Goal: Task Accomplishment & Management: Complete application form

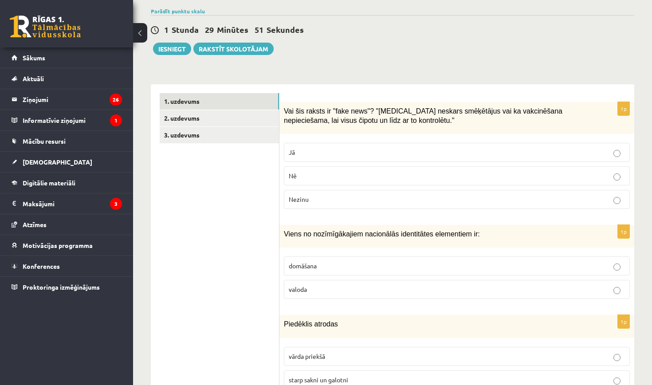
scroll to position [206, 0]
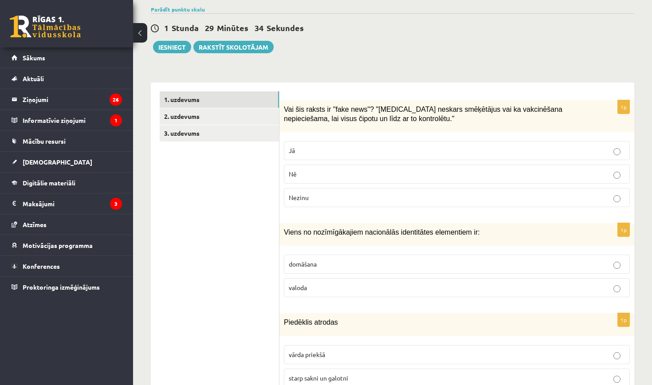
click at [382, 146] on p "Jā" at bounding box center [457, 150] width 336 height 9
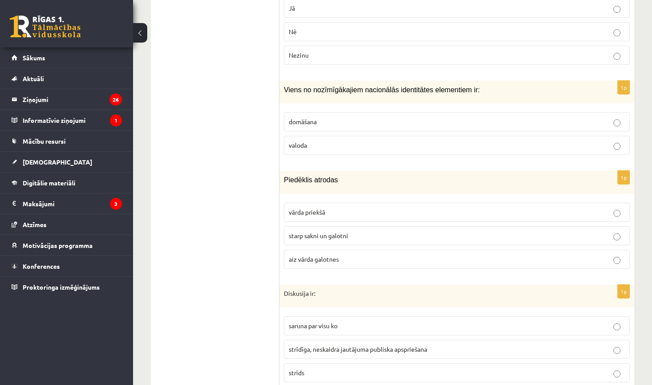
scroll to position [350, 0]
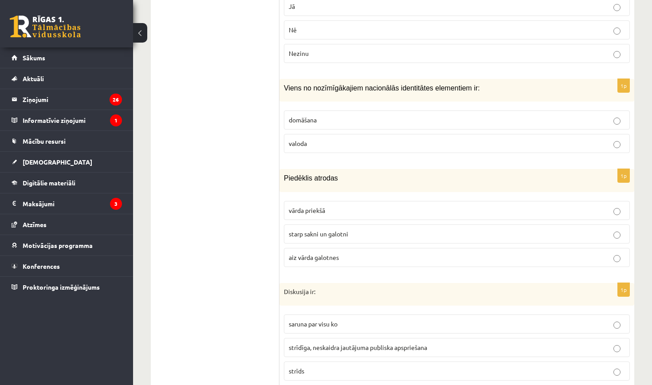
click at [358, 139] on p "valoda" at bounding box center [457, 143] width 336 height 9
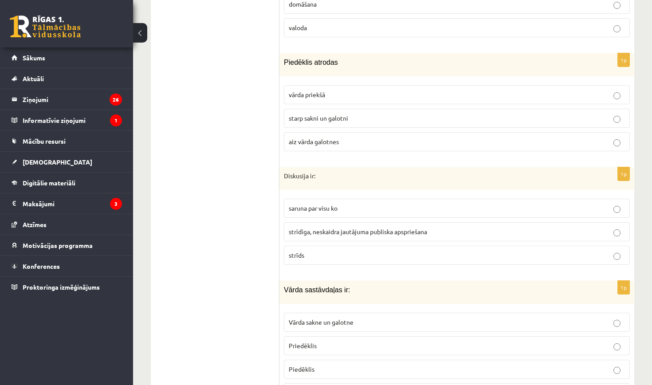
scroll to position [465, 0]
click at [341, 139] on p "aiz vārda galotnes" at bounding box center [457, 142] width 336 height 9
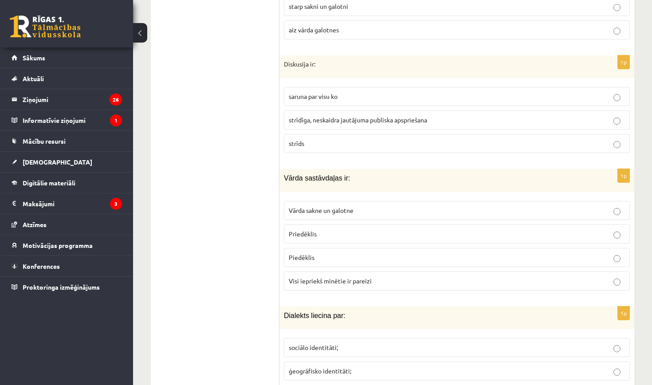
scroll to position [583, 0]
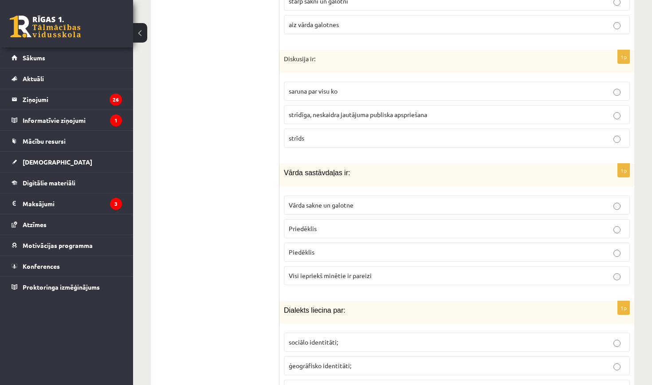
click at [369, 110] on span "strīdīga, neskaidra jautājuma publiska apspriešana" at bounding box center [358, 114] width 138 height 8
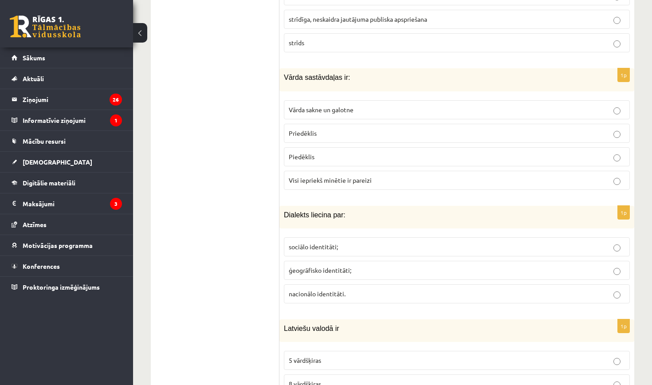
scroll to position [710, 0]
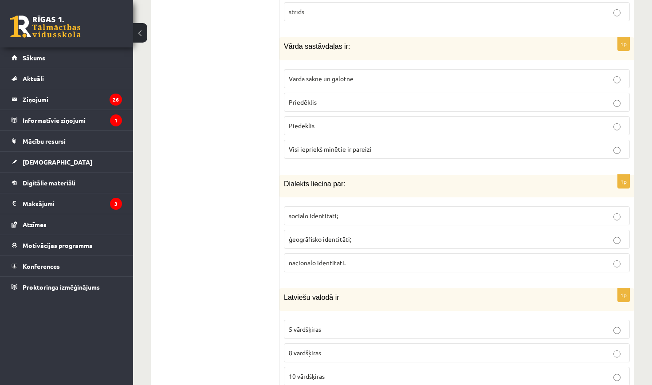
click at [374, 145] on p "Visi iepriekš minētie ir pareizi" at bounding box center [457, 149] width 336 height 9
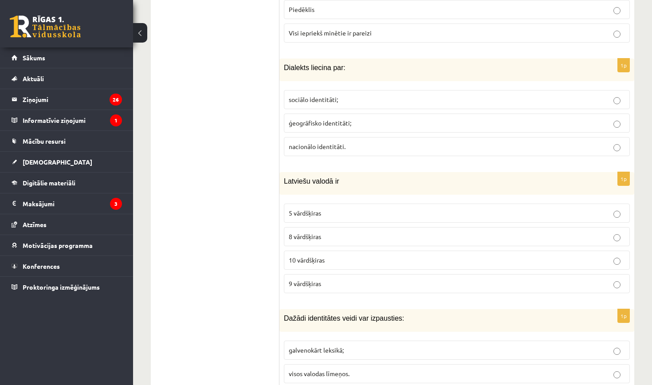
scroll to position [837, 0]
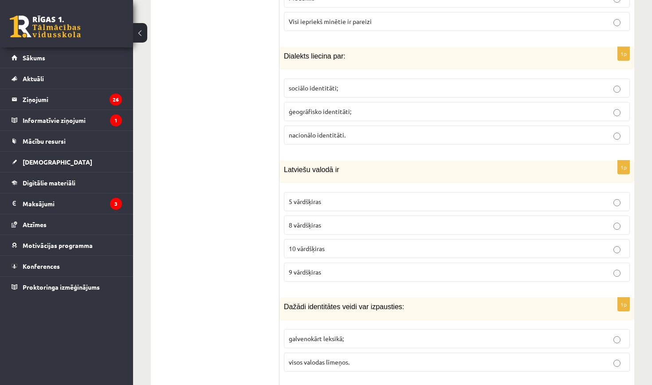
click at [358, 244] on p "10 vārdšķiras" at bounding box center [457, 248] width 336 height 9
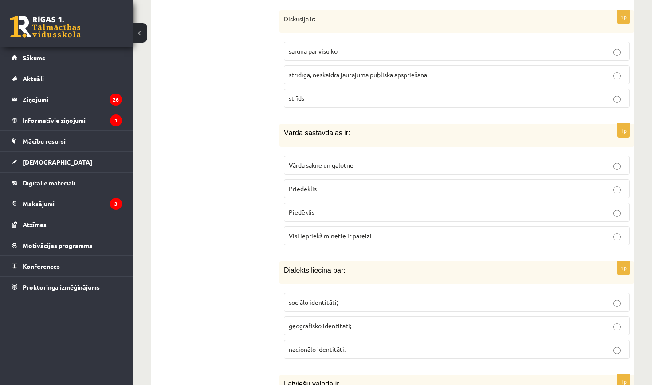
scroll to position [624, 0]
click at [381, 207] on p "Piedēklis" at bounding box center [457, 211] width 336 height 9
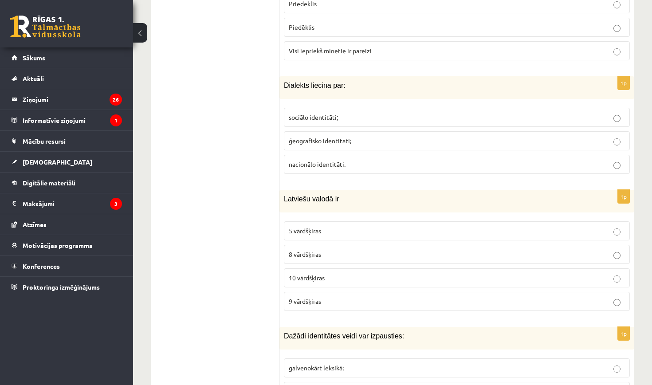
scroll to position [811, 0]
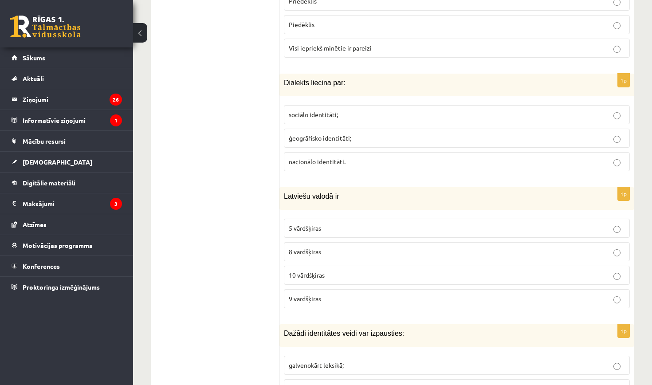
click at [360, 110] on p "sociālo identitāti;" at bounding box center [457, 114] width 336 height 9
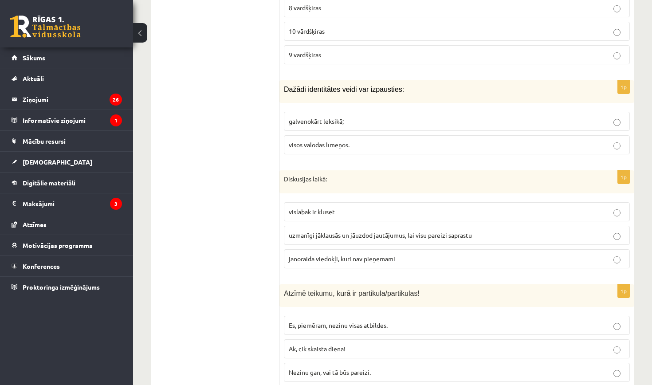
scroll to position [1058, 0]
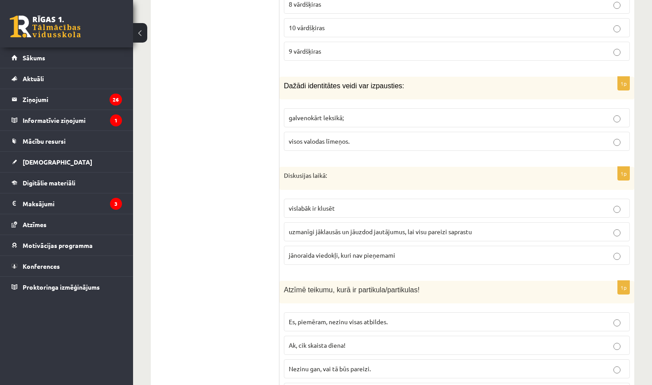
click at [399, 137] on p "visos valodas līmeņos." at bounding box center [457, 141] width 336 height 9
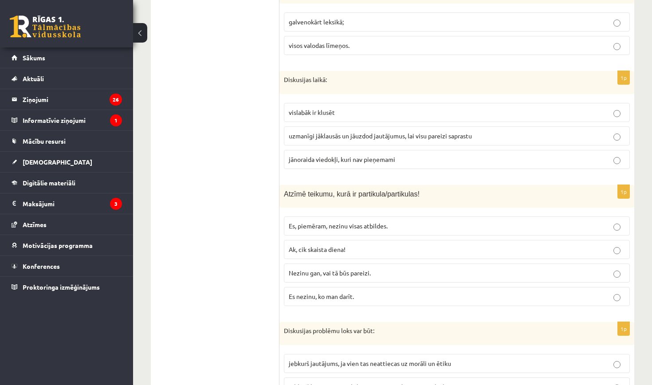
scroll to position [1153, 0]
click at [378, 132] on span "uzmanīgi jāklausās un jāuzdod jautājumus, lai visu pareizi saprastu" at bounding box center [380, 136] width 183 height 8
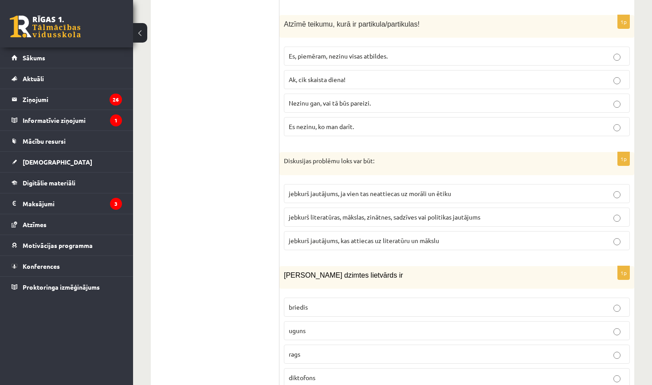
scroll to position [1323, 0]
click at [302, 104] on label "Nezinu gan, vai tā būs pareizi." at bounding box center [457, 103] width 346 height 19
click at [313, 327] on p "uguns" at bounding box center [457, 330] width 336 height 9
click at [337, 190] on span "jebkurš jautājums, ja vien tas neattiecas uz morāli un ētiku" at bounding box center [370, 194] width 162 height 8
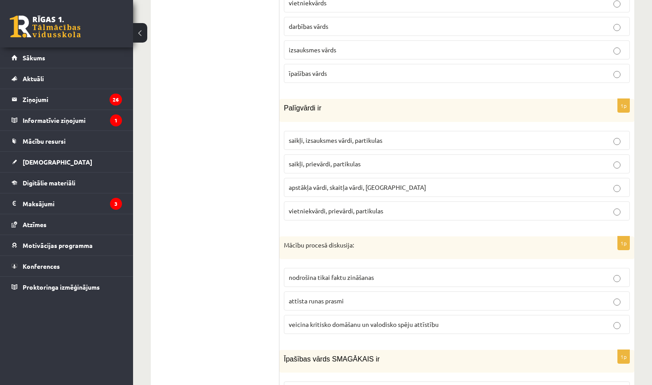
scroll to position [1791, 0]
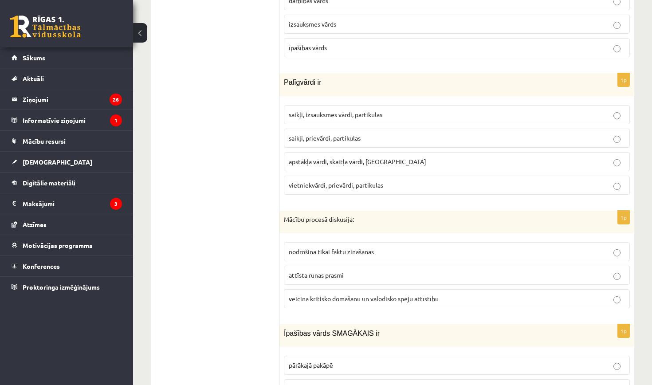
click at [339, 110] on span "saikļi, izsauksmes vārdi, partikulas" at bounding box center [336, 114] width 94 height 8
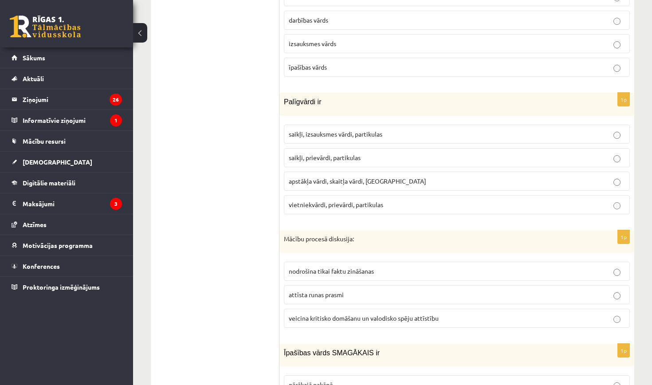
scroll to position [1775, 0]
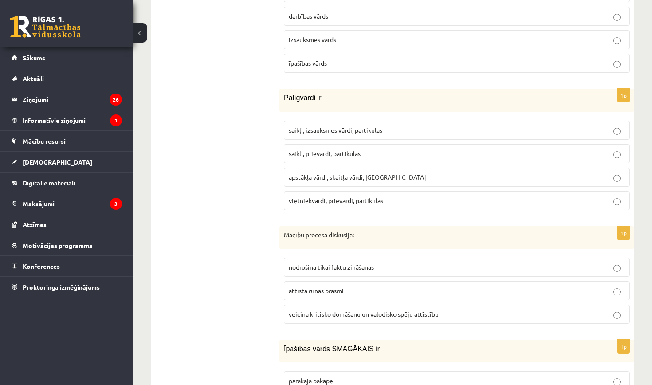
click at [308, 149] on span "saikļi, prievārdi, partikulas" at bounding box center [325, 153] width 72 height 8
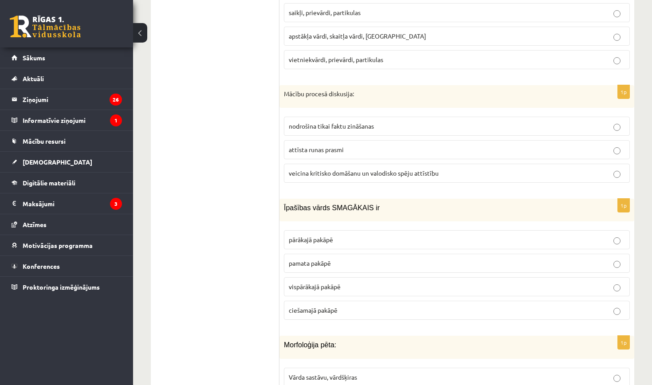
scroll to position [1925, 0]
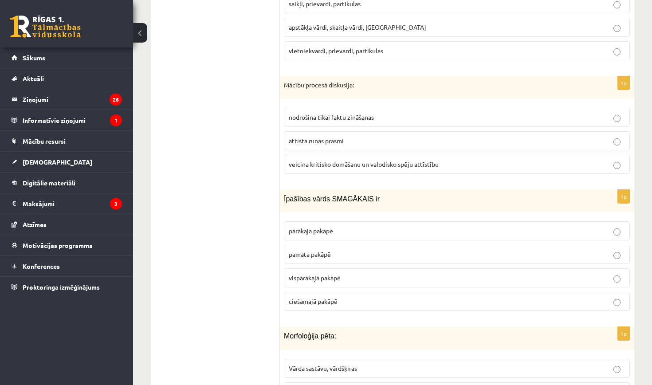
click at [388, 160] on span "veicina kritisko domāšanu un valodisko spēju attīstību" at bounding box center [364, 164] width 150 height 8
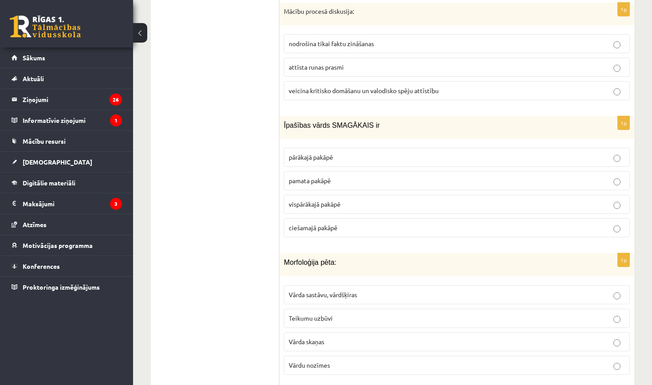
scroll to position [2000, 0]
click at [338, 199] on span "vispārākajā pakāpē" at bounding box center [315, 203] width 52 height 8
click at [330, 176] on span "pamata pakāpē" at bounding box center [310, 180] width 42 height 8
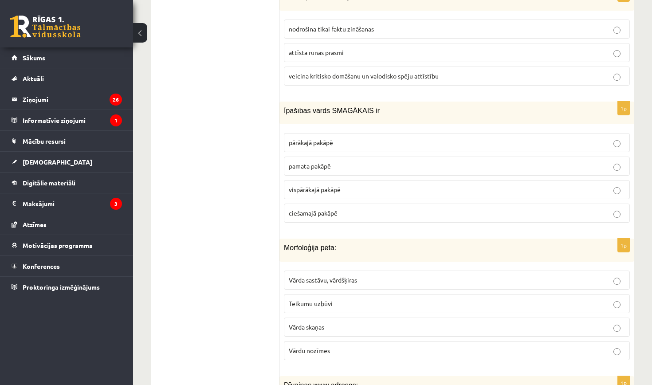
click at [329, 209] on label "ciešamajā pakāpē" at bounding box center [457, 213] width 346 height 19
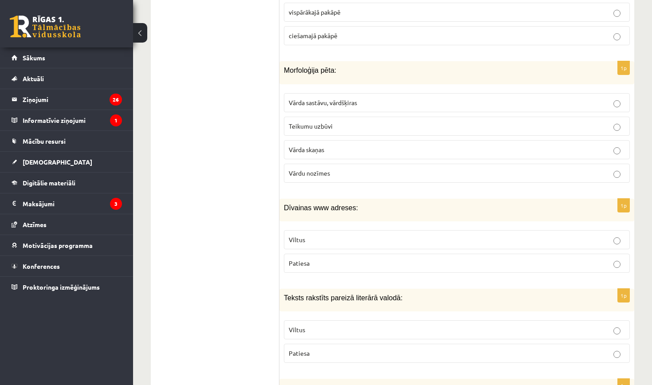
scroll to position [2191, 0]
click at [327, 235] on p "Viltus" at bounding box center [457, 239] width 336 height 9
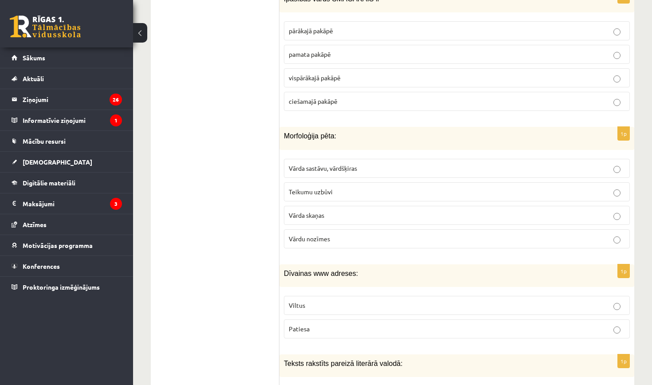
scroll to position [2123, 0]
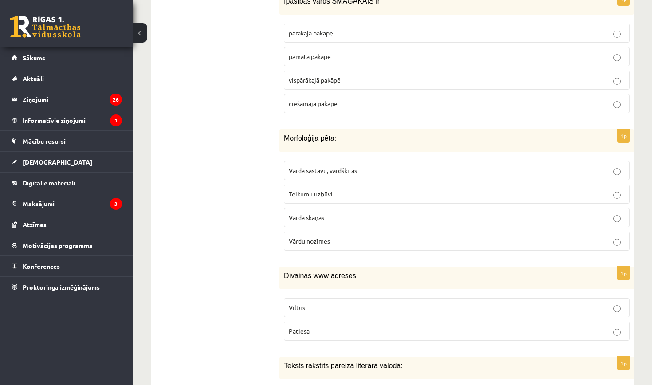
click at [340, 166] on span "Vārda sastāvu, vārdšķiras" at bounding box center [323, 170] width 68 height 8
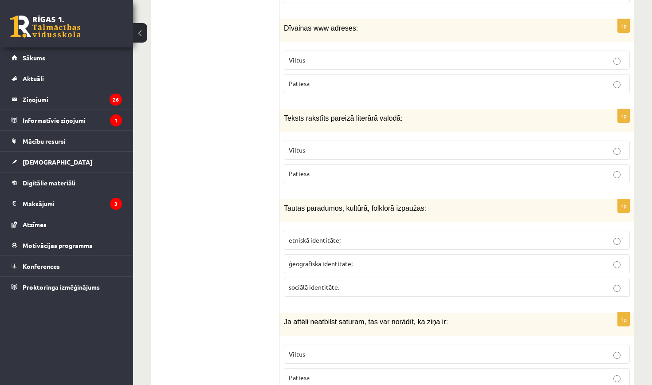
scroll to position [2371, 0]
click at [357, 168] on p "Patiesa" at bounding box center [457, 172] width 336 height 9
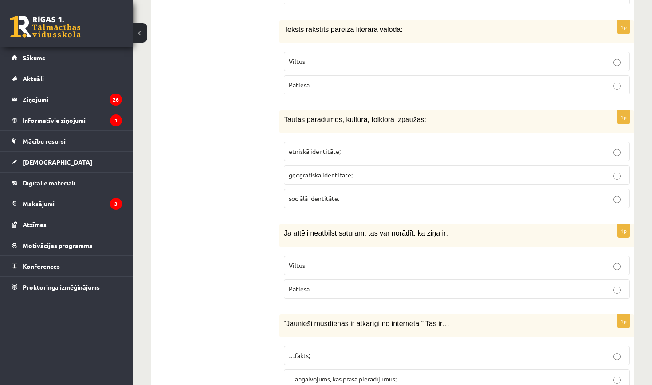
scroll to position [2462, 0]
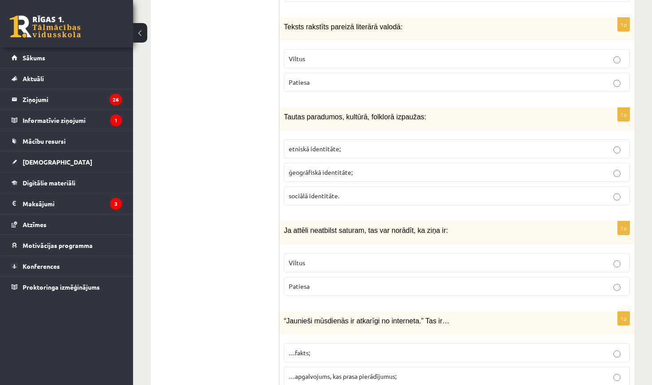
click at [352, 144] on p "etniskā identitāte;" at bounding box center [457, 148] width 336 height 9
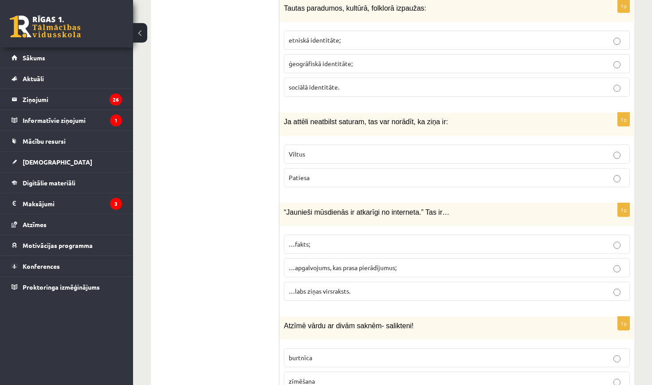
scroll to position [2578, 0]
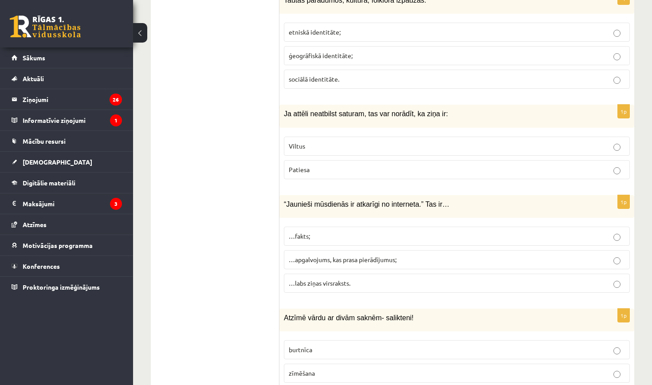
click at [319, 141] on p "Viltus" at bounding box center [457, 145] width 336 height 9
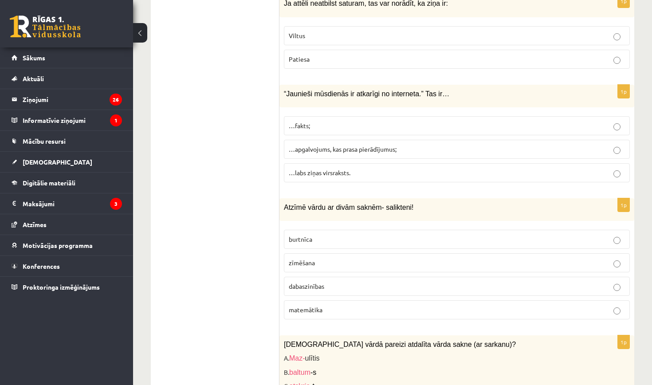
scroll to position [2691, 0]
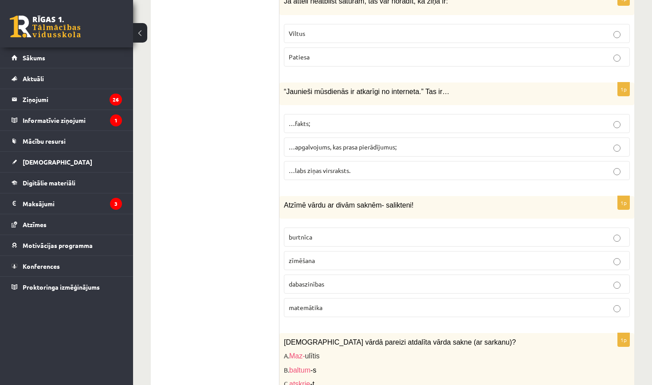
click at [319, 119] on p "…fakts;" at bounding box center [457, 123] width 336 height 9
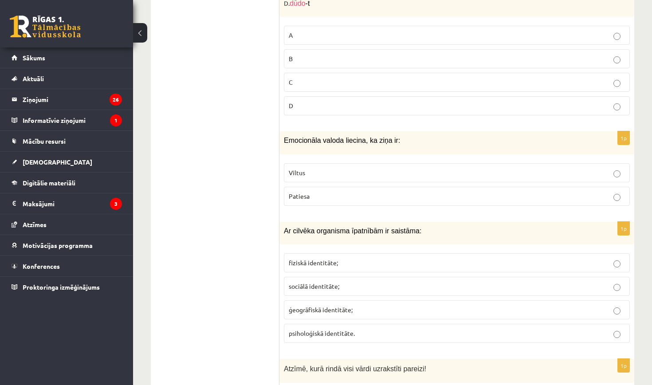
scroll to position [3090, 0]
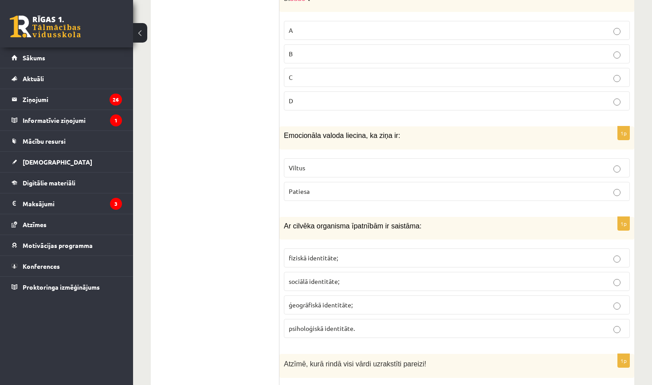
click at [340, 187] on p "Patiesa" at bounding box center [457, 191] width 336 height 9
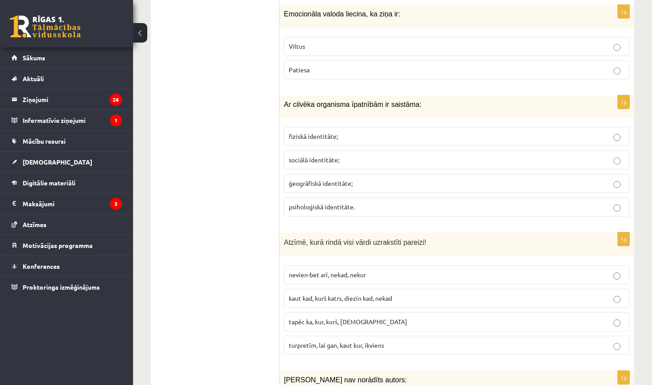
scroll to position [3211, 0]
click at [358, 203] on p "psiholoģiskā identitāte." at bounding box center [457, 207] width 336 height 9
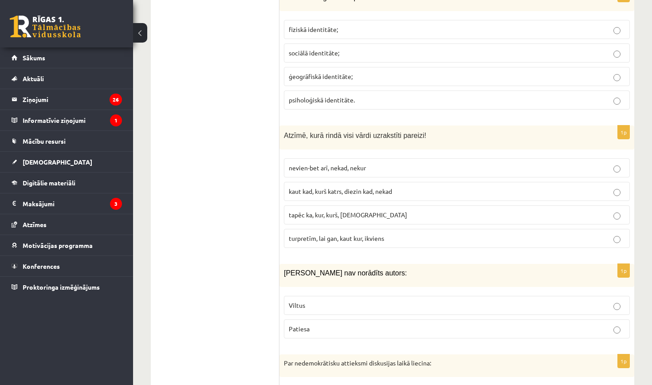
scroll to position [3340, 0]
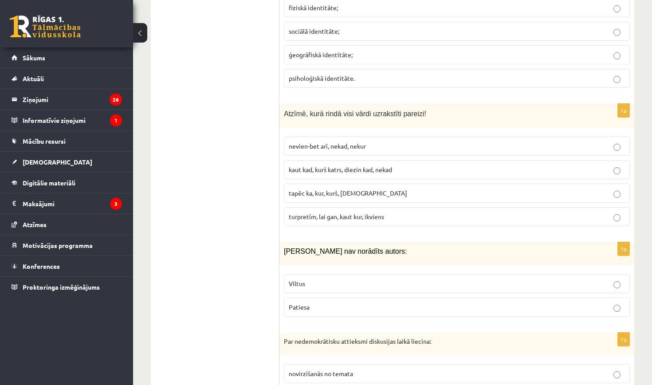
click at [348, 279] on p "Viltus" at bounding box center [457, 283] width 336 height 9
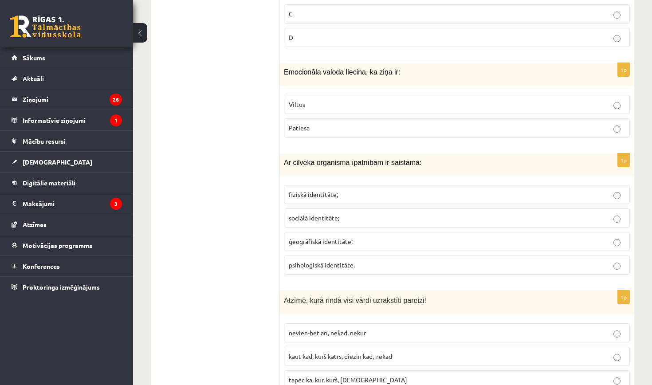
scroll to position [3053, 0]
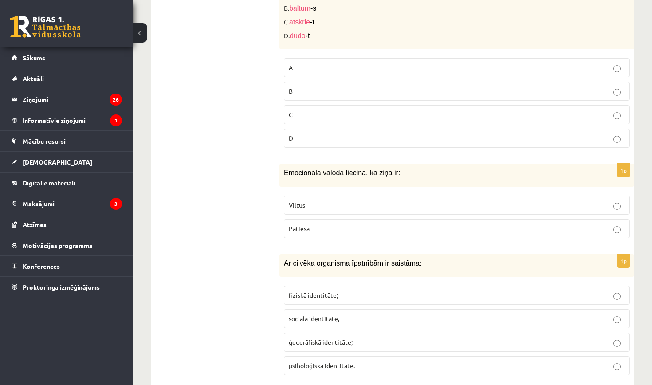
click at [382, 133] on p "D" at bounding box center [457, 137] width 336 height 9
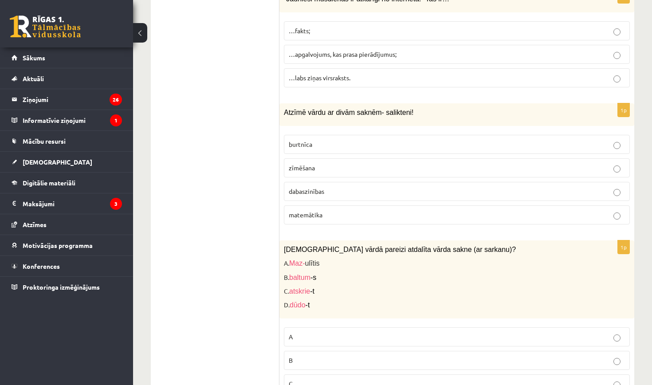
scroll to position [2783, 0]
click at [341, 140] on p "burtnīca" at bounding box center [457, 144] width 336 height 9
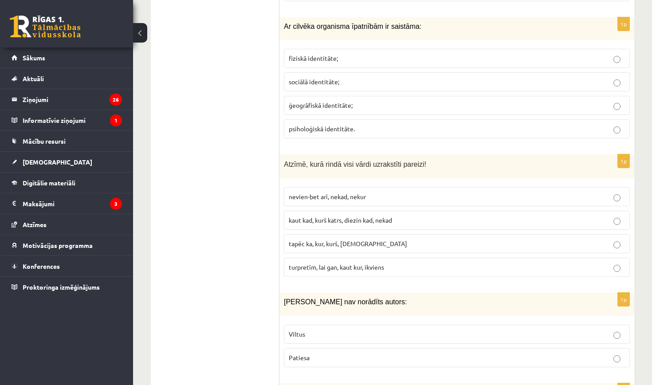
scroll to position [3297, 0]
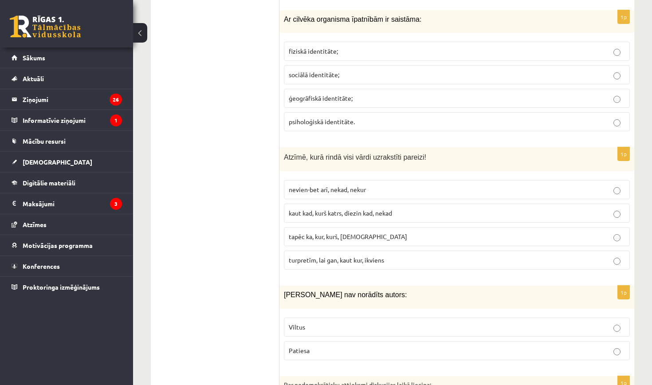
click at [412, 255] on p "turpretīm, lai gan, kaut kur, ikviens" at bounding box center [457, 259] width 336 height 9
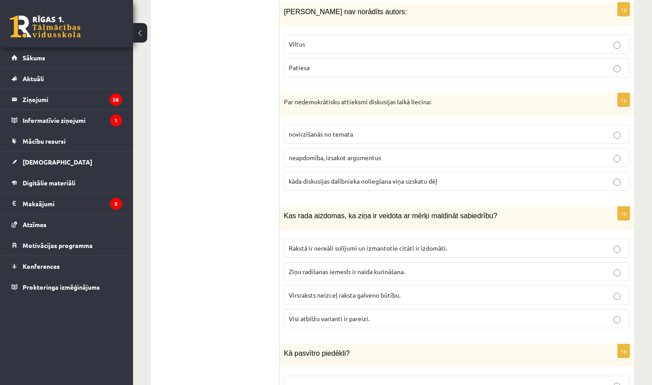
scroll to position [3578, 0]
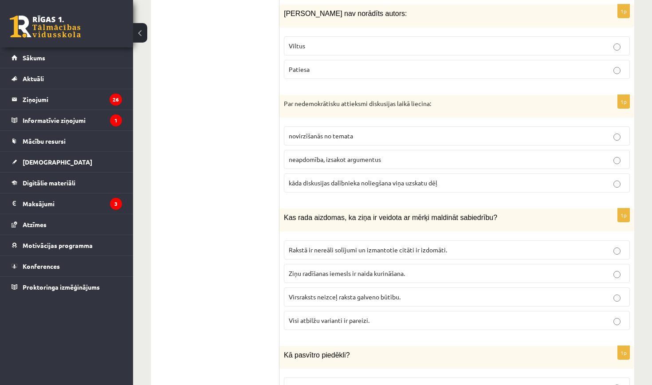
click at [379, 179] on span "kāda diskusijas dalībnieka noliegšana viņa uzskatu dēļ" at bounding box center [363, 183] width 149 height 8
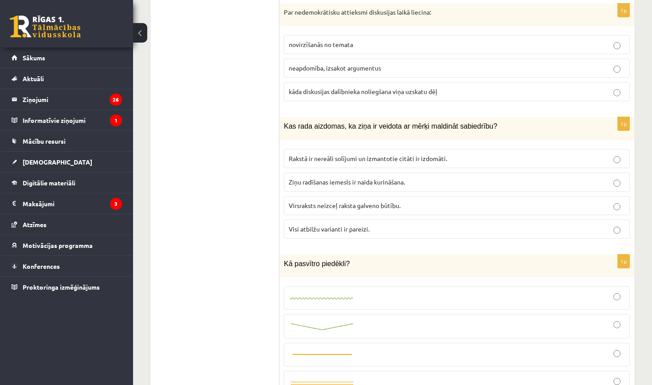
scroll to position [3702, 0]
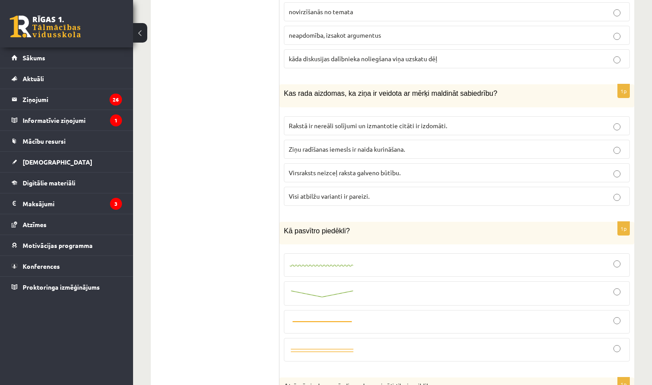
click at [437, 122] on span "Rakstā ir nereāli solījumi un izmantotie citāti ir izdomāti." at bounding box center [368, 126] width 158 height 8
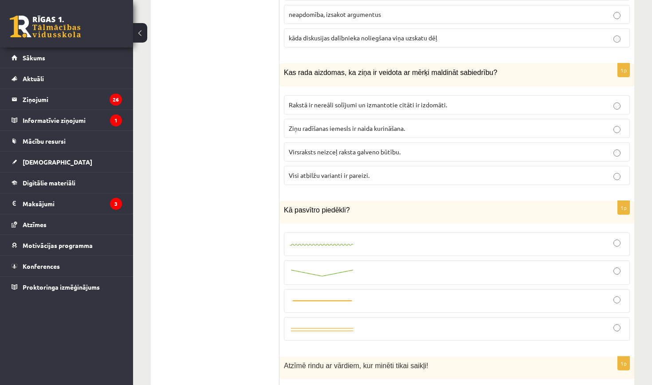
scroll to position [3725, 0]
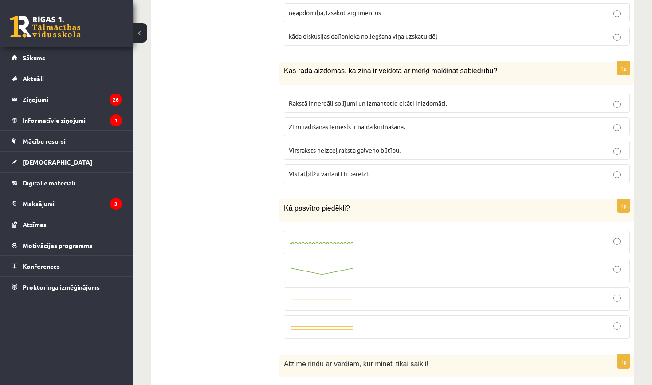
click at [417, 169] on p "Visi atbilžu varianti ir pareizi." at bounding box center [457, 173] width 336 height 9
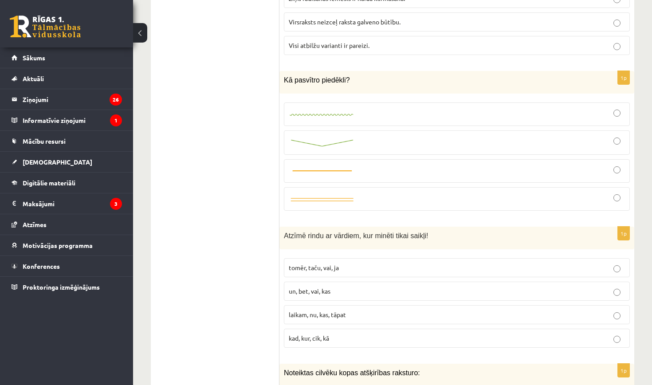
scroll to position [3852, 0]
click at [404, 108] on label at bounding box center [457, 115] width 346 height 24
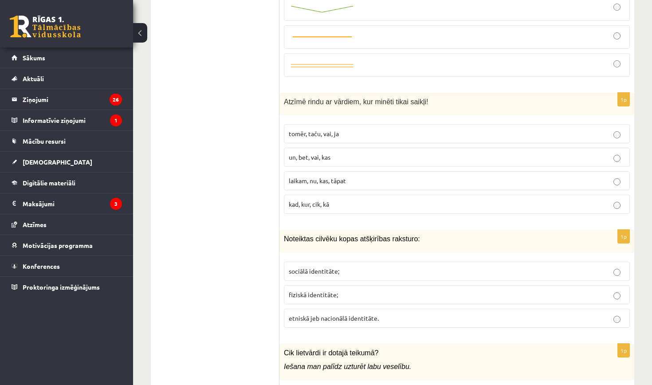
scroll to position [3987, 0]
click at [376, 200] on p "kad, kur, cik, kā" at bounding box center [457, 204] width 336 height 9
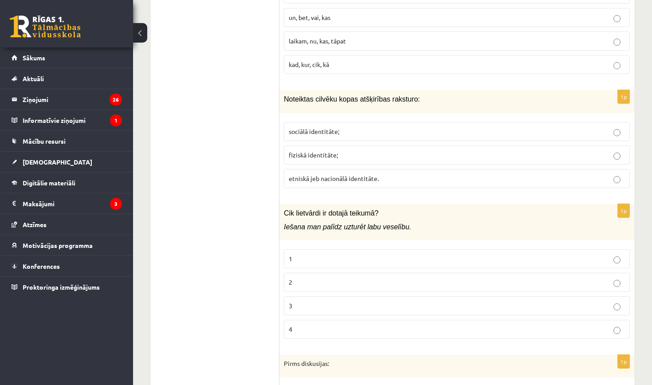
scroll to position [4131, 0]
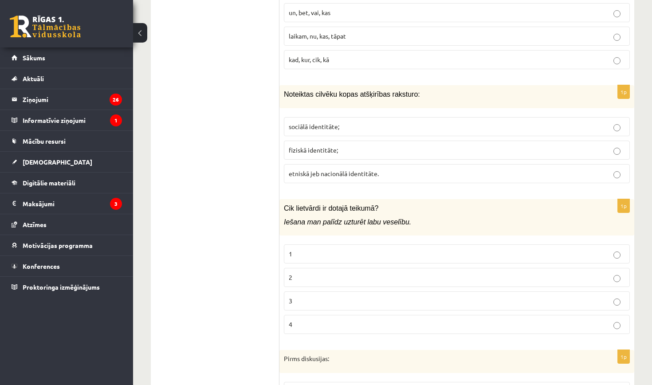
click at [379, 169] on p "etniskā jeb nacionālā identitāte." at bounding box center [457, 173] width 336 height 9
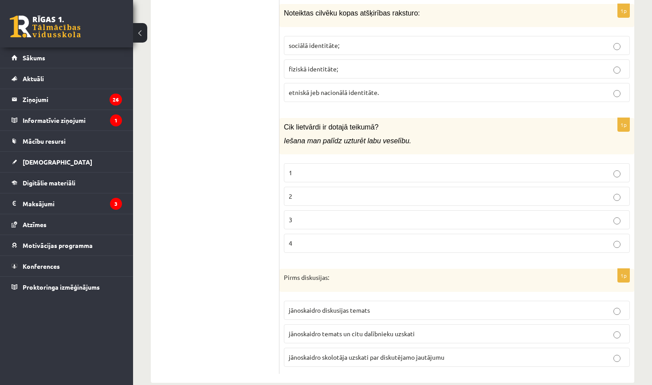
scroll to position [4212, 0]
click at [314, 216] on p "3" at bounding box center [457, 220] width 336 height 9
click at [364, 330] on span "jānoskaidro temats un citu dalībnieku uzskati" at bounding box center [352, 334] width 126 height 8
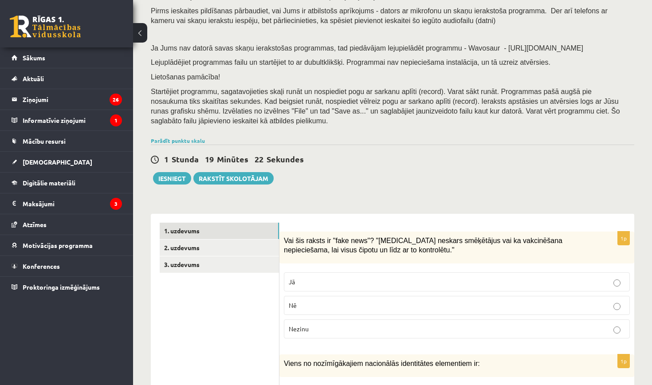
scroll to position [122, 0]
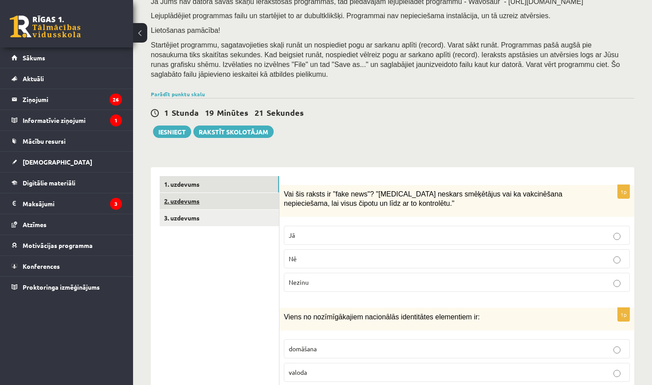
click at [245, 196] on link "2. uzdevums" at bounding box center [219, 201] width 119 height 16
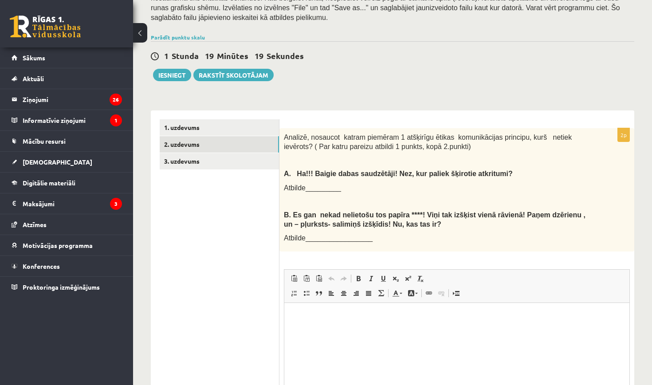
scroll to position [0, 0]
click at [256, 161] on link "3. uzdevums" at bounding box center [219, 161] width 119 height 16
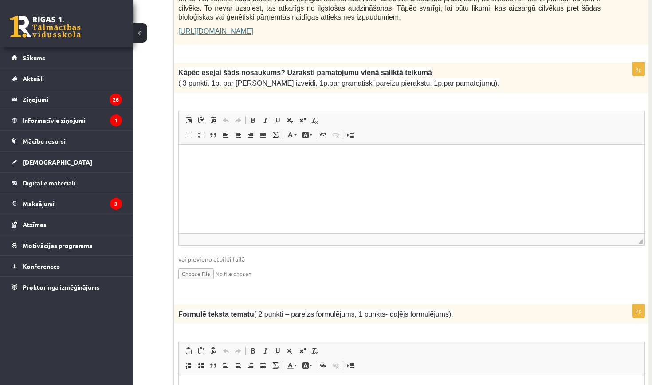
scroll to position [695, 70]
click at [213, 165] on html at bounding box center [412, 158] width 466 height 27
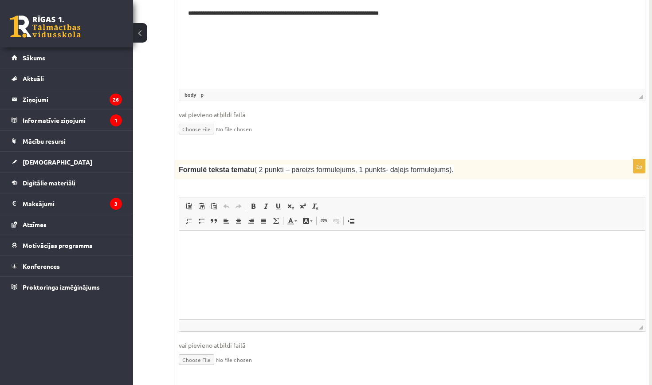
scroll to position [851, 70]
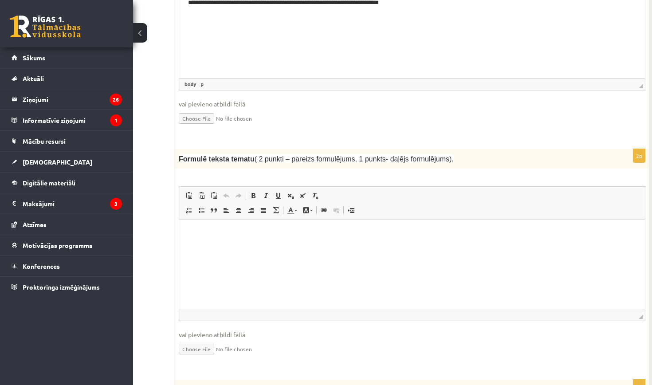
click at [274, 247] on html at bounding box center [412, 233] width 466 height 27
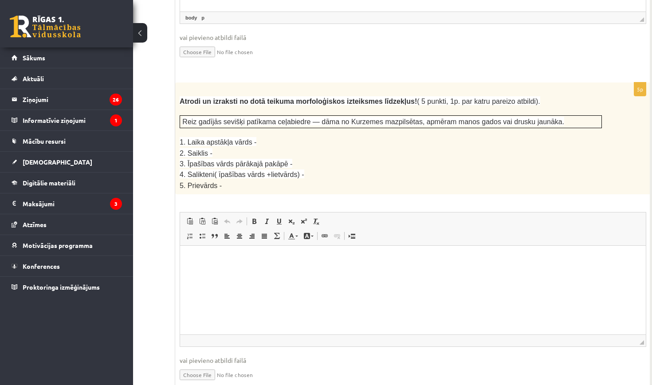
scroll to position [1149, 69]
click at [449, 42] on input "file" at bounding box center [412, 51] width 467 height 18
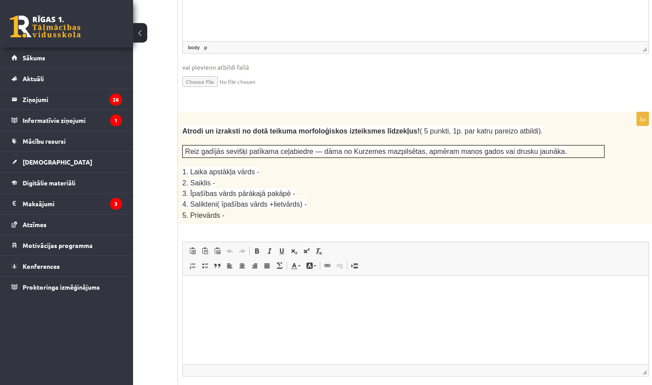
scroll to position [1118, 67]
click at [522, 73] on input "file" at bounding box center [414, 82] width 467 height 18
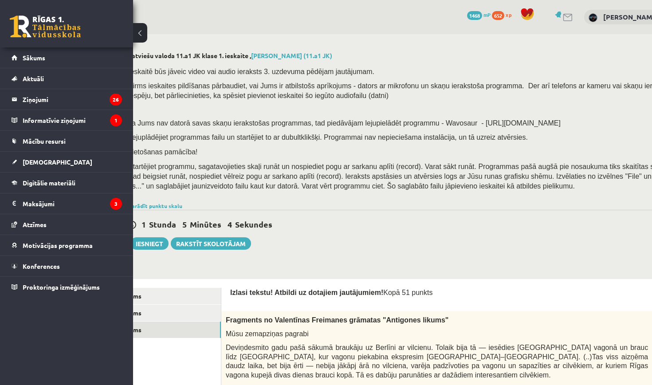
scroll to position [0, 0]
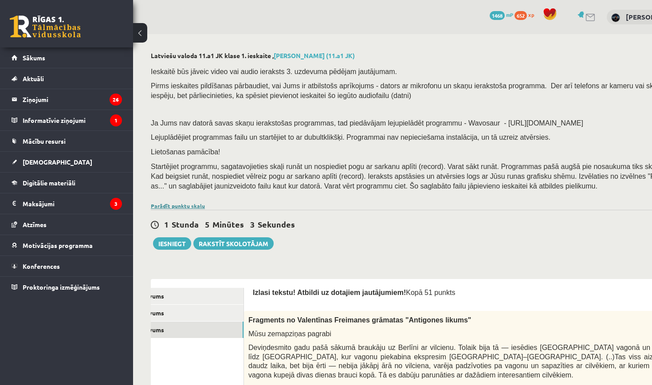
click at [168, 202] on link "Parādīt punktu skalu" at bounding box center [178, 205] width 54 height 7
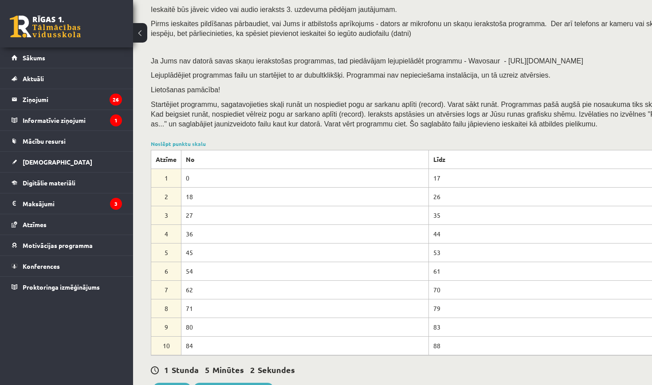
scroll to position [86, 0]
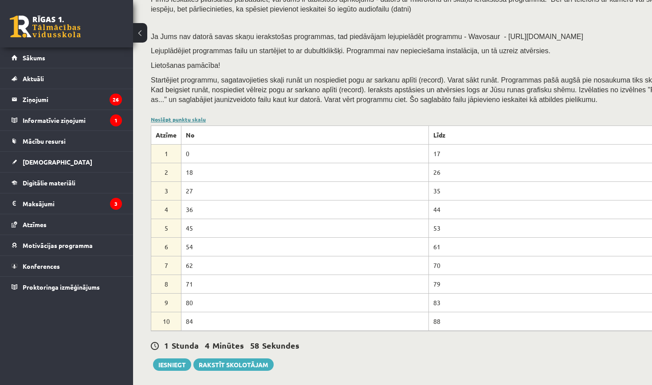
click at [200, 116] on link "Noslēpt punktu skalu" at bounding box center [178, 119] width 55 height 7
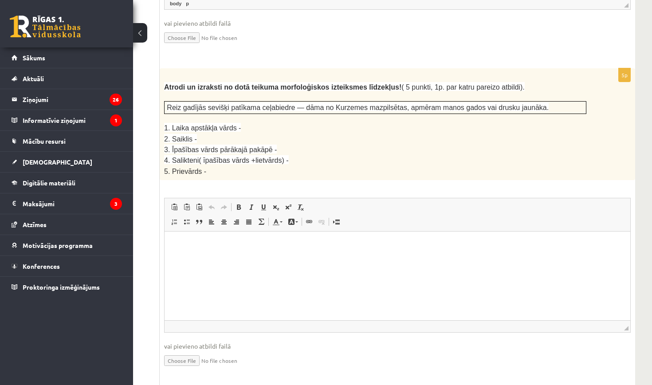
scroll to position [1160, 83]
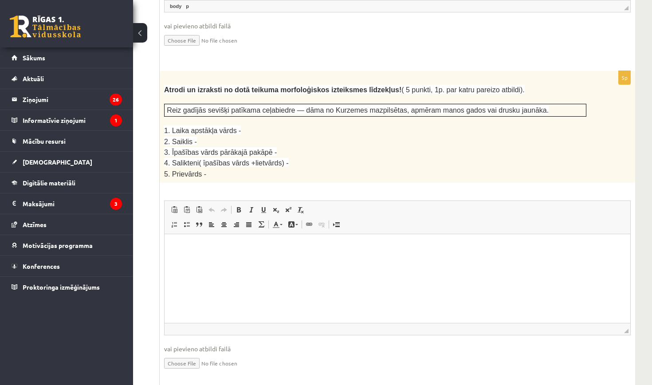
click at [230, 261] on html at bounding box center [398, 247] width 466 height 27
click at [267, 279] on p "**********" at bounding box center [397, 276] width 448 height 9
click at [200, 263] on p "**********" at bounding box center [397, 262] width 448 height 9
click at [236, 248] on p "**********" at bounding box center [397, 247] width 448 height 9
click at [244, 301] on html "**********" at bounding box center [398, 269] width 466 height 71
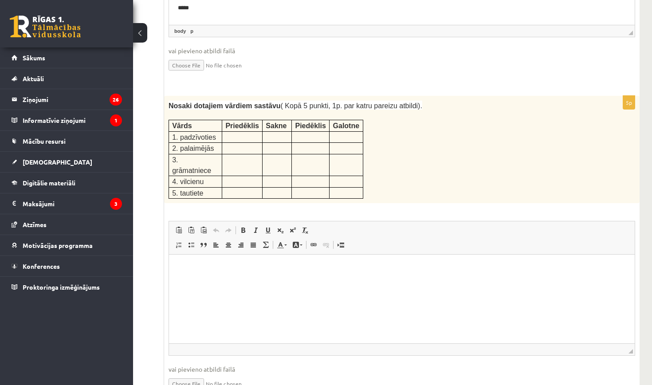
scroll to position [1459, 78]
click at [221, 278] on html at bounding box center [402, 267] width 466 height 27
click at [227, 267] on p "**********" at bounding box center [402, 267] width 448 height 9
click at [224, 282] on p "**********" at bounding box center [402, 282] width 448 height 9
click at [242, 296] on p "**********" at bounding box center [402, 296] width 448 height 9
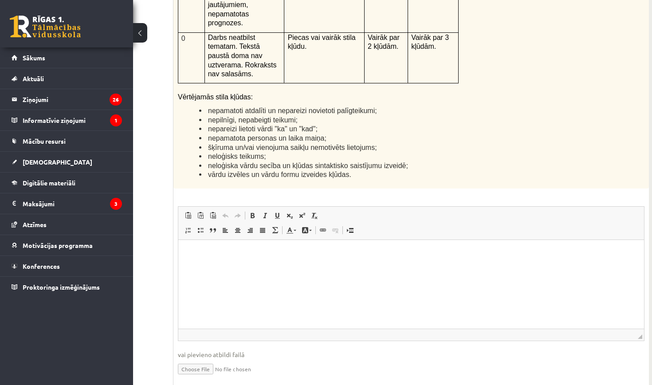
scroll to position [2145, 69]
click at [281, 266] on html at bounding box center [412, 252] width 466 height 27
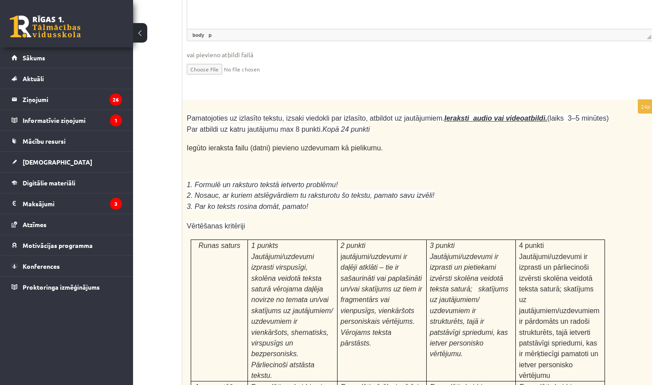
scroll to position [2451, 60]
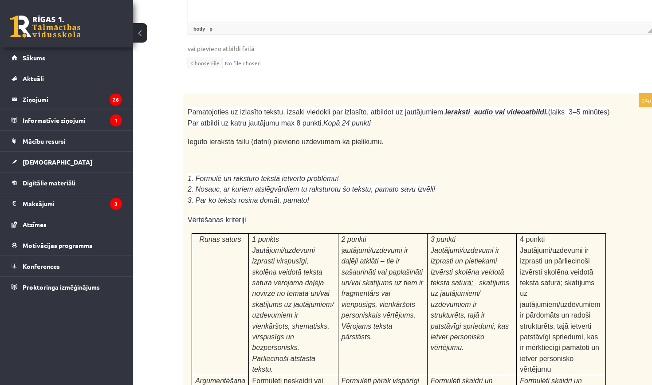
click at [536, 195] on p "3. Par ko teksts rosina domāt, pamato!" at bounding box center [399, 200] width 422 height 11
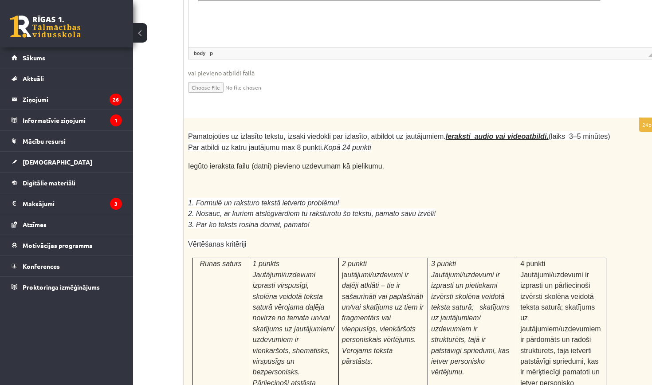
scroll to position [2437, 59]
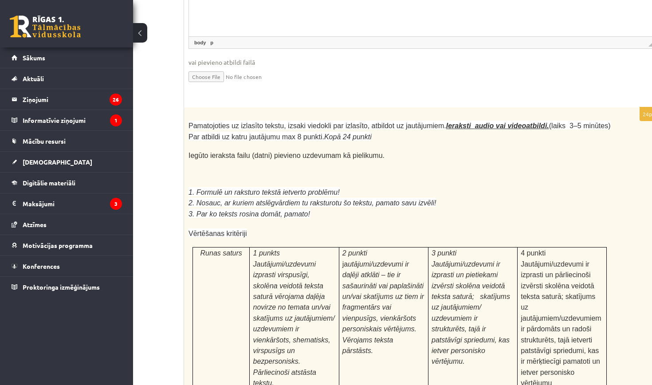
click at [455, 178] on p at bounding box center [399, 182] width 422 height 9
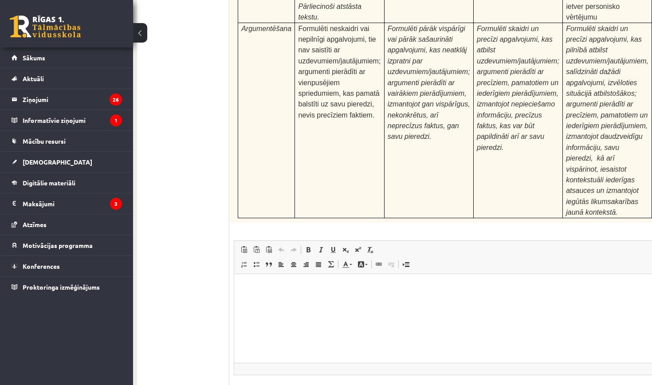
scroll to position [2802, 14]
type input "**********"
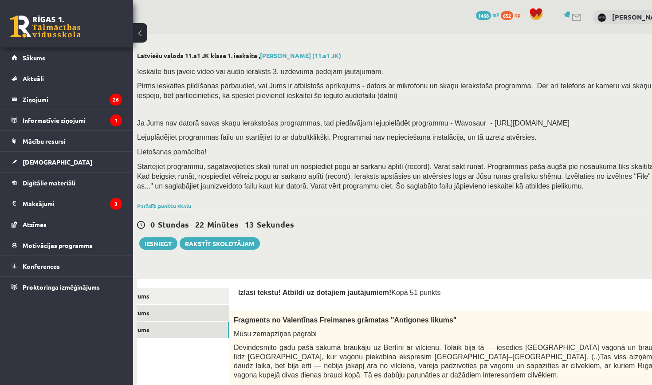
scroll to position [0, 14]
click at [209, 310] on link "2. uzdevums" at bounding box center [169, 313] width 119 height 16
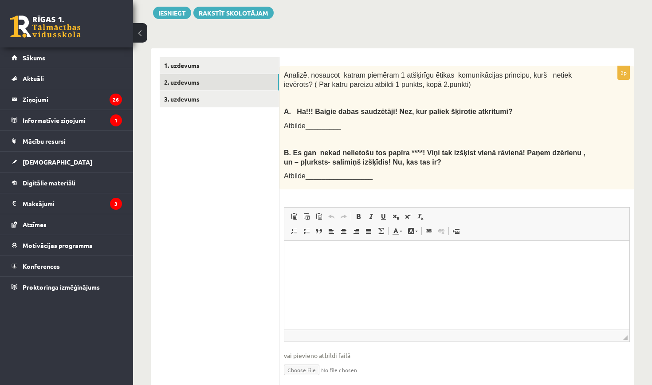
scroll to position [247, 0]
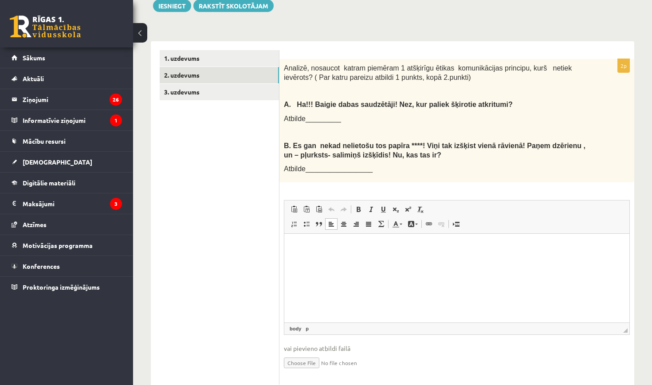
click at [332, 247] on p "Bagātinātā teksta redaktors, wiswyg-editor-user-answer-47433897612500" at bounding box center [456, 247] width 327 height 9
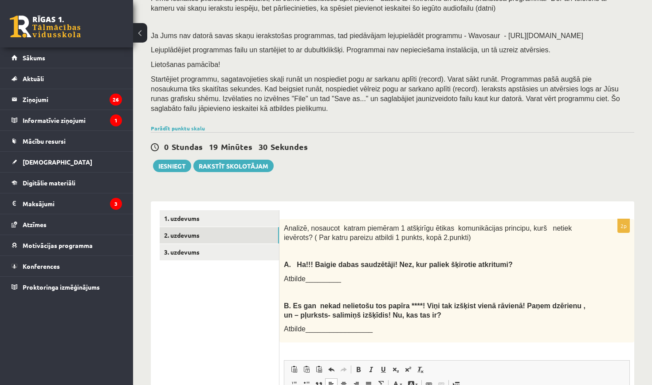
scroll to position [86, 0]
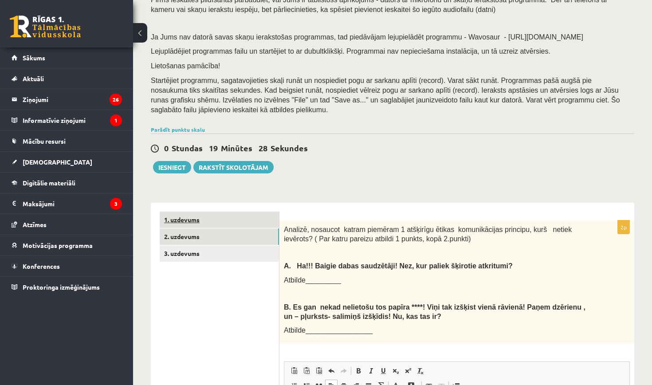
click at [193, 214] on link "1. uzdevums" at bounding box center [219, 220] width 119 height 16
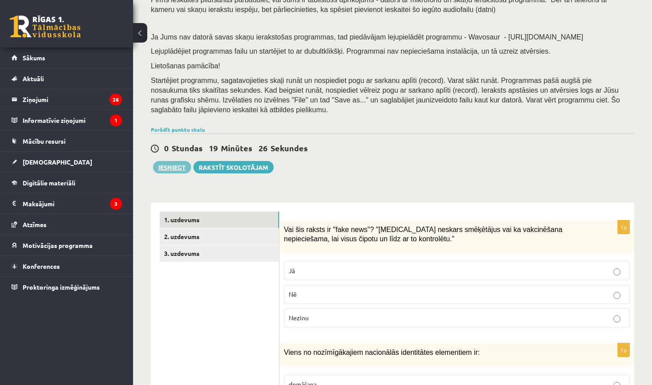
click at [166, 162] on button "Iesniegt" at bounding box center [172, 167] width 38 height 12
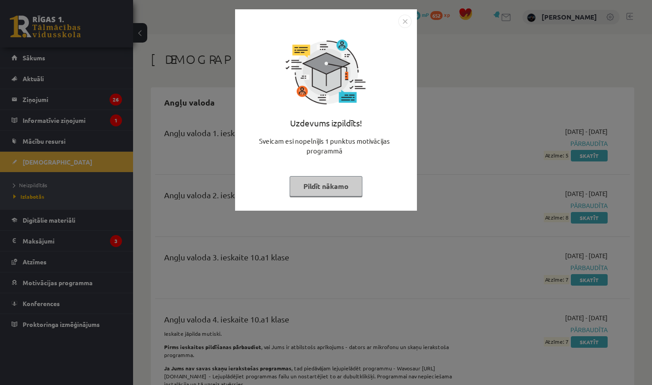
scroll to position [43, 0]
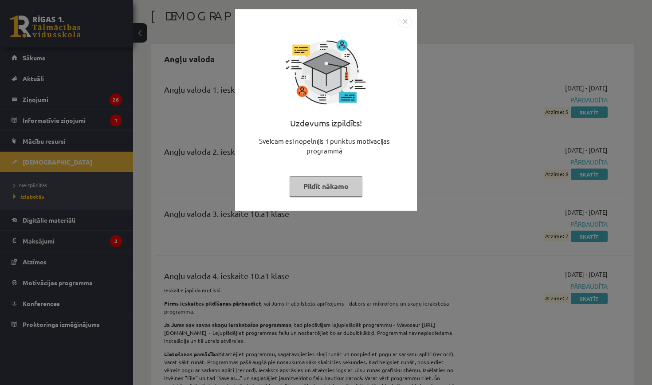
click at [323, 187] on button "Pildīt nākamo" at bounding box center [326, 186] width 73 height 20
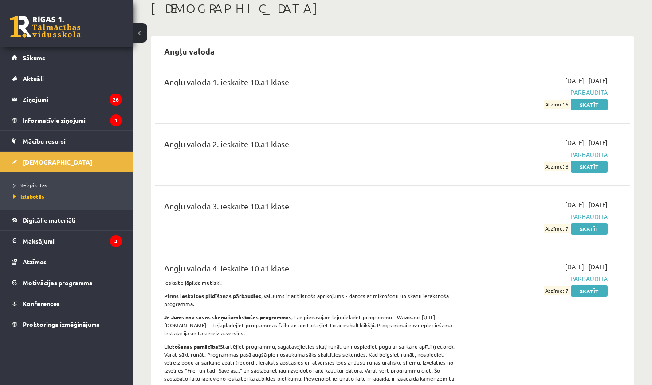
scroll to position [40, 0]
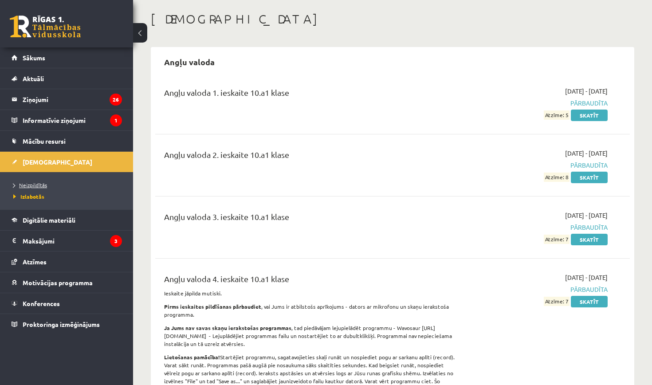
click at [39, 184] on span "Neizpildītās" at bounding box center [30, 184] width 34 height 7
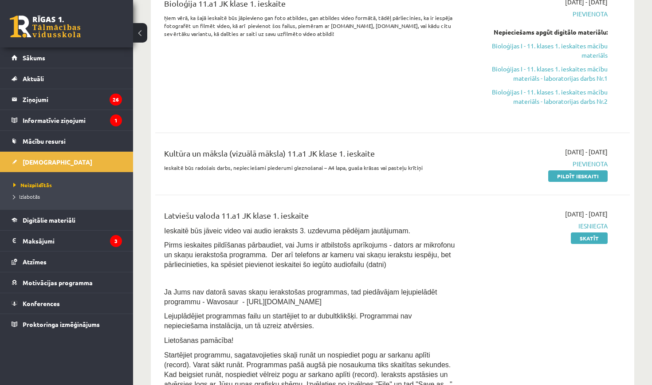
scroll to position [52, 0]
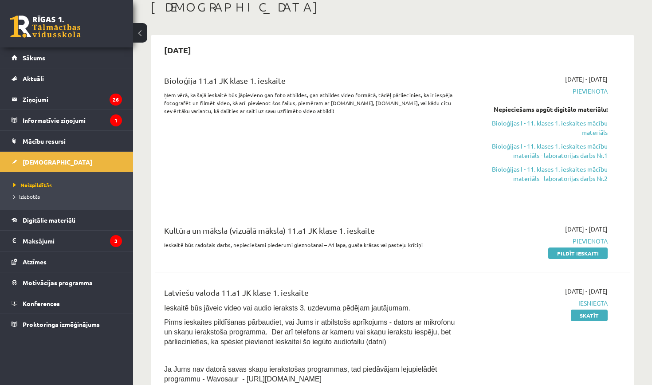
drag, startPoint x: 471, startPoint y: 20, endPoint x: 395, endPoint y: 18, distance: 76.3
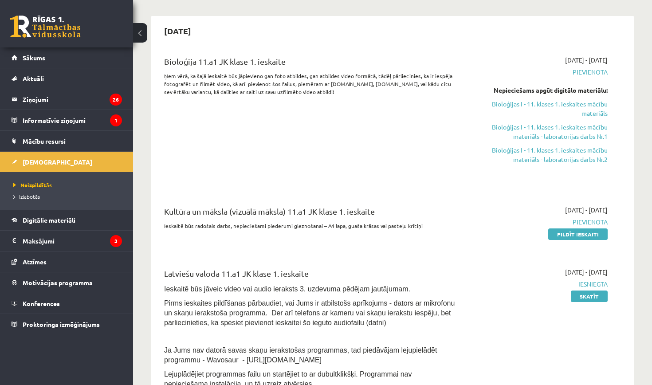
scroll to position [71, 0]
click at [550, 237] on link "Pildīt ieskaiti" at bounding box center [577, 235] width 59 height 12
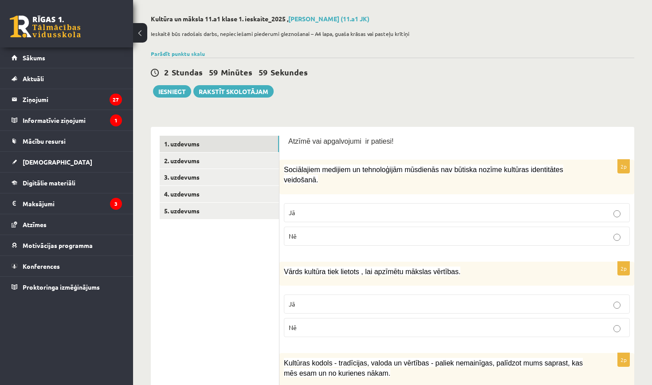
scroll to position [36, 0]
click at [335, 235] on p "Nē" at bounding box center [457, 236] width 336 height 9
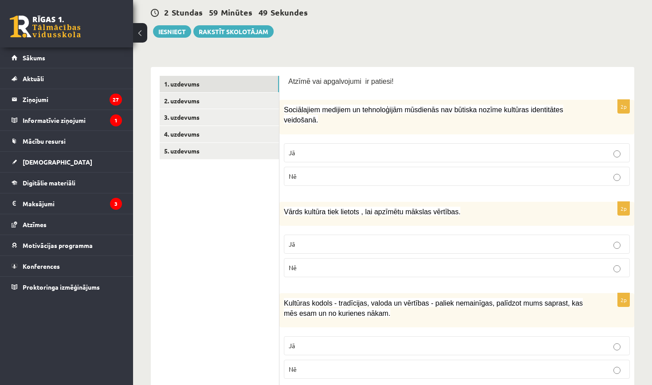
scroll to position [107, 0]
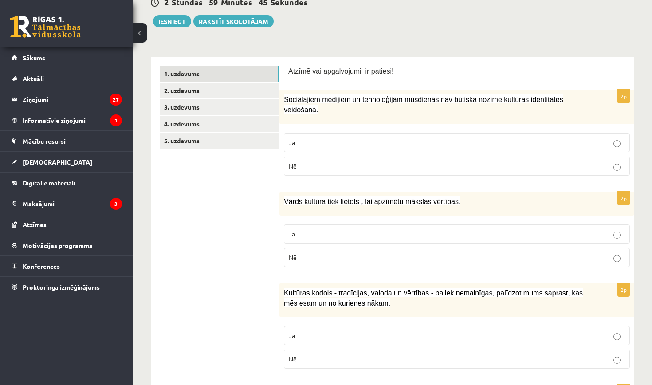
click at [323, 256] on p "Nē" at bounding box center [457, 257] width 336 height 9
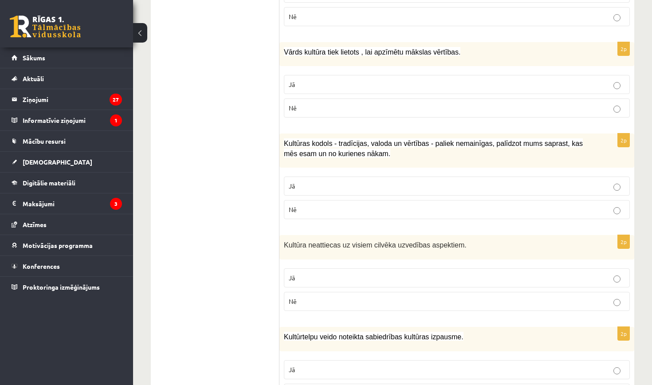
scroll to position [261, 0]
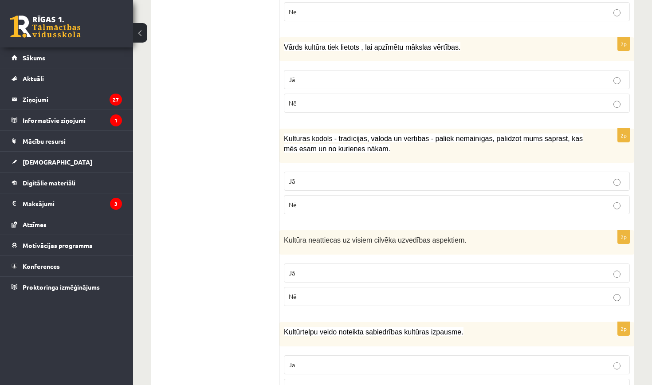
click at [353, 180] on p "Jā" at bounding box center [457, 181] width 336 height 9
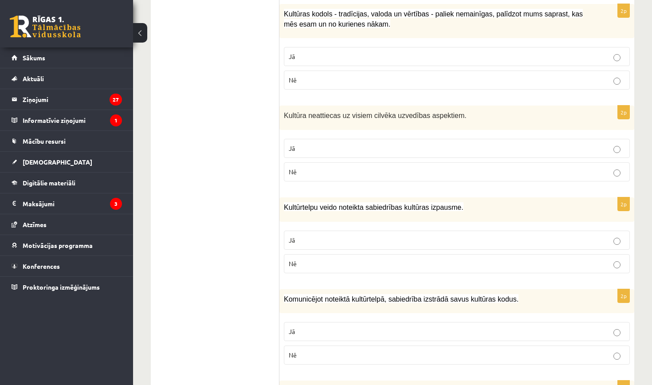
scroll to position [386, 0]
click at [359, 150] on p "Jā" at bounding box center [457, 147] width 336 height 9
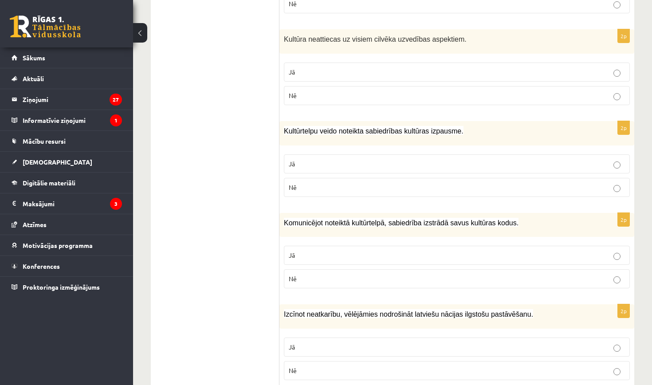
scroll to position [463, 0]
click at [346, 161] on p "Jā" at bounding box center [457, 162] width 336 height 9
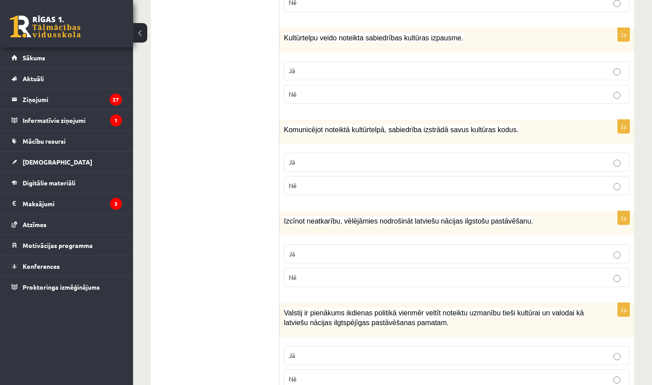
scroll to position [561, 0]
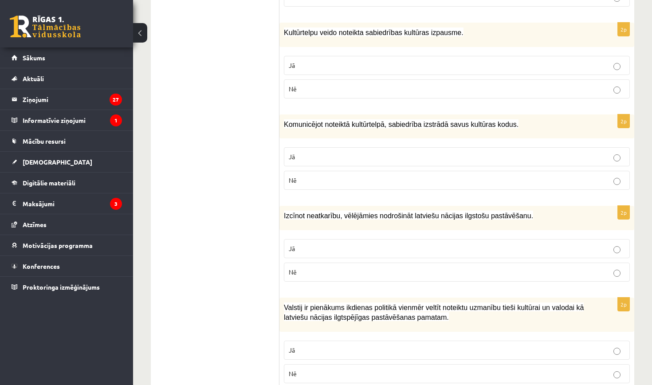
click at [348, 158] on p "Jā" at bounding box center [457, 156] width 336 height 9
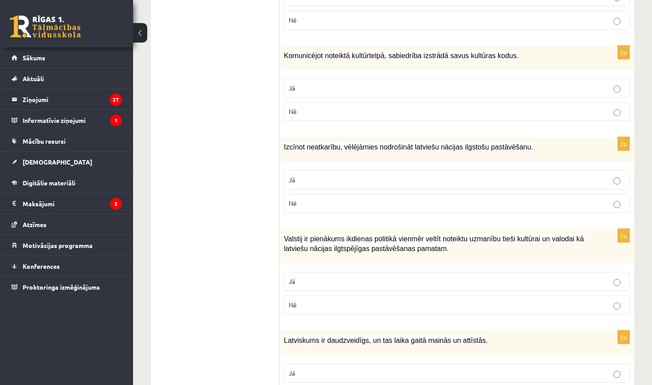
scroll to position [629, 0]
click at [329, 179] on p "Jā" at bounding box center [457, 180] width 336 height 9
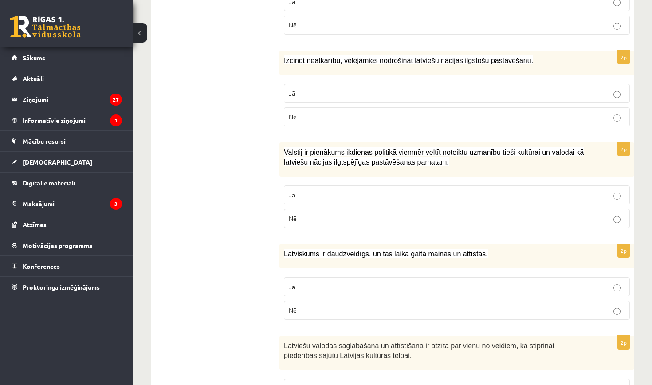
scroll to position [717, 0]
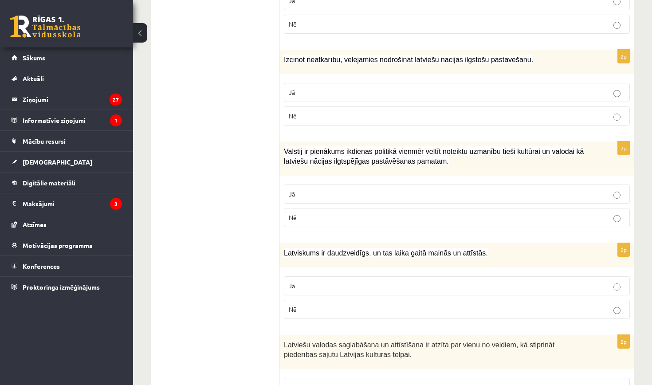
click at [325, 197] on label "Jā" at bounding box center [457, 193] width 346 height 19
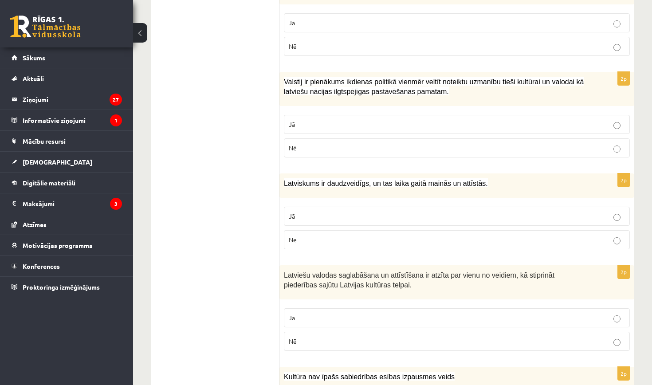
scroll to position [813, 0]
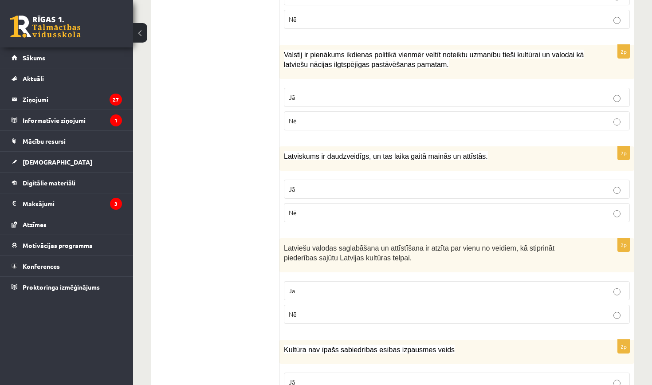
click at [333, 191] on label "Jā" at bounding box center [457, 189] width 346 height 19
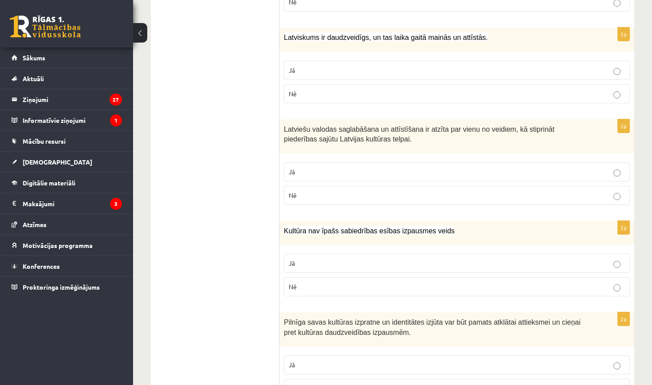
scroll to position [935, 0]
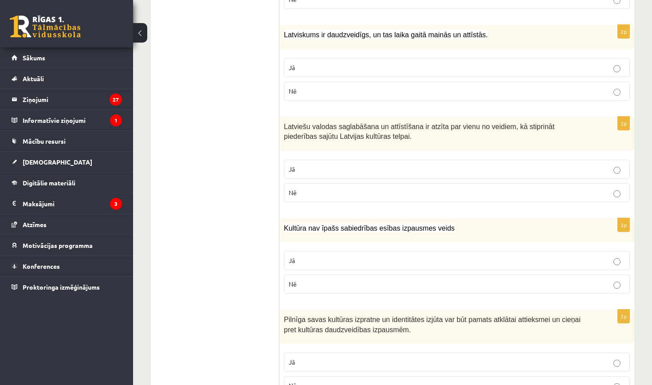
click at [381, 88] on p "Nē" at bounding box center [457, 90] width 336 height 9
click at [383, 63] on p "Jā" at bounding box center [457, 67] width 336 height 9
click at [378, 192] on p "Nē" at bounding box center [457, 192] width 336 height 9
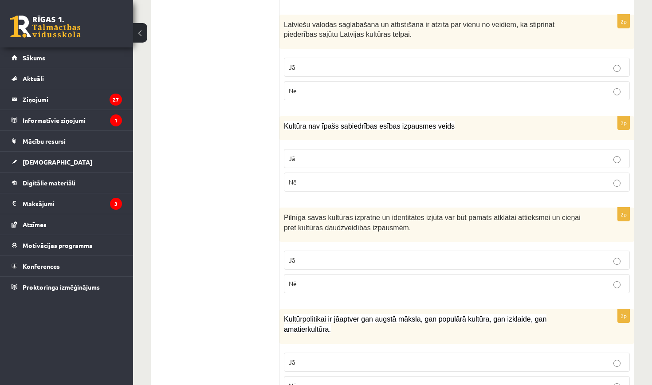
scroll to position [1036, 0]
click at [366, 179] on p "Nē" at bounding box center [457, 182] width 336 height 9
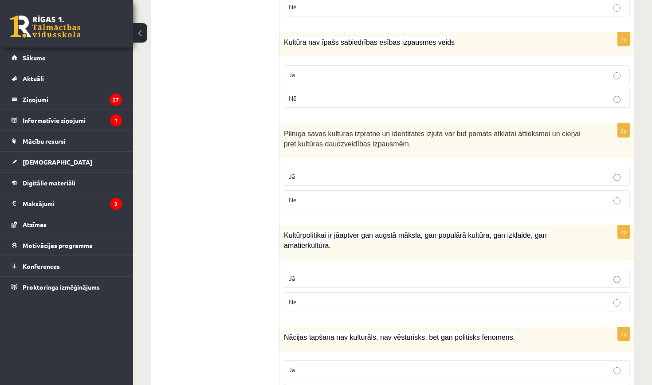
scroll to position [1138, 0]
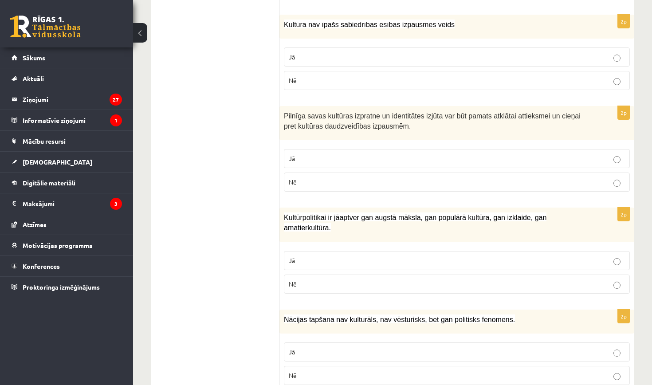
click at [378, 155] on p "Jā" at bounding box center [457, 158] width 336 height 9
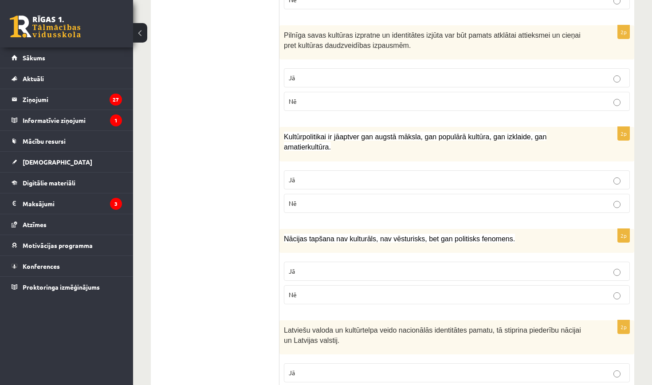
scroll to position [1220, 0]
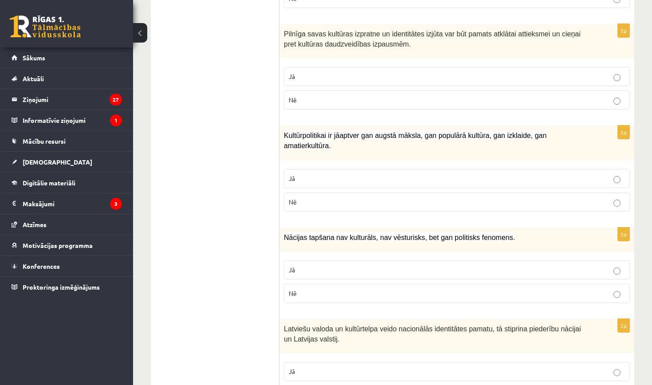
click at [336, 197] on p "Nē" at bounding box center [457, 201] width 336 height 9
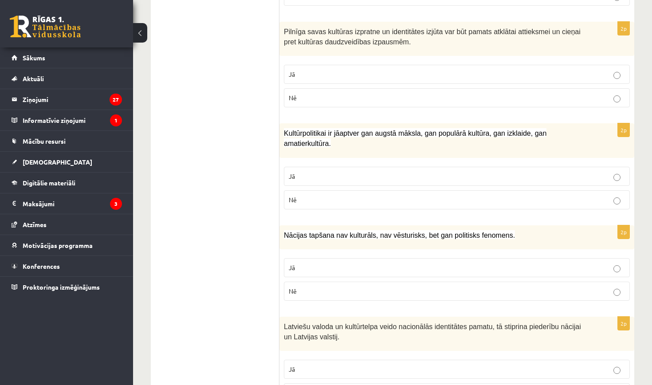
click at [335, 172] on p "Jā" at bounding box center [457, 176] width 336 height 9
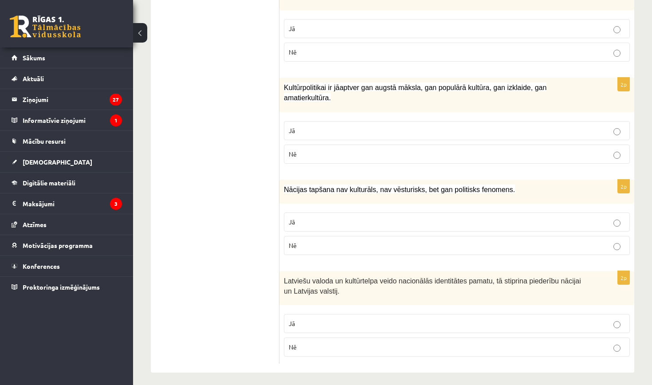
scroll to position [1268, 0]
click at [332, 219] on p "Jā" at bounding box center [457, 222] width 336 height 9
click at [335, 343] on p "Nē" at bounding box center [457, 347] width 336 height 9
click at [340, 314] on label "Jā" at bounding box center [457, 323] width 346 height 19
click at [354, 245] on label "Nē" at bounding box center [457, 245] width 346 height 19
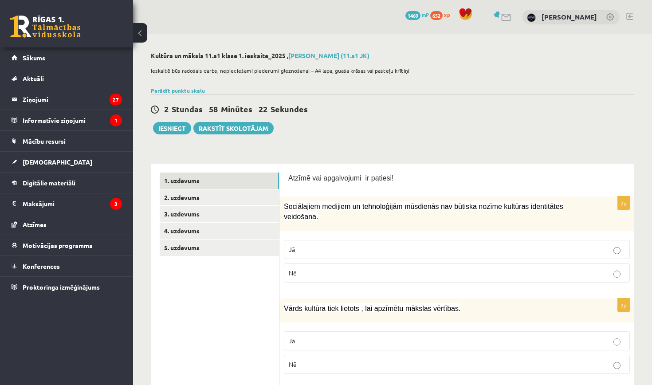
scroll to position [0, 0]
click at [272, 196] on link "2. uzdevums" at bounding box center [219, 197] width 119 height 16
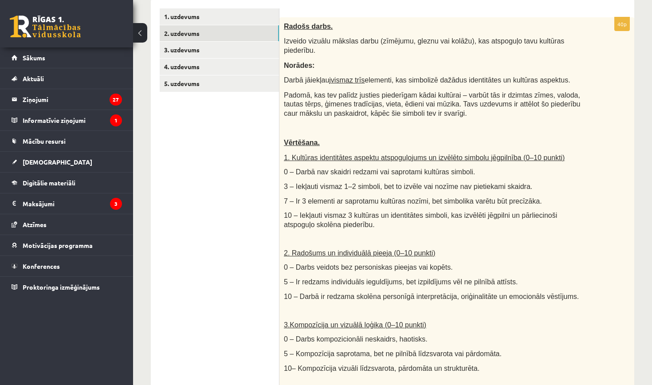
scroll to position [173, 0]
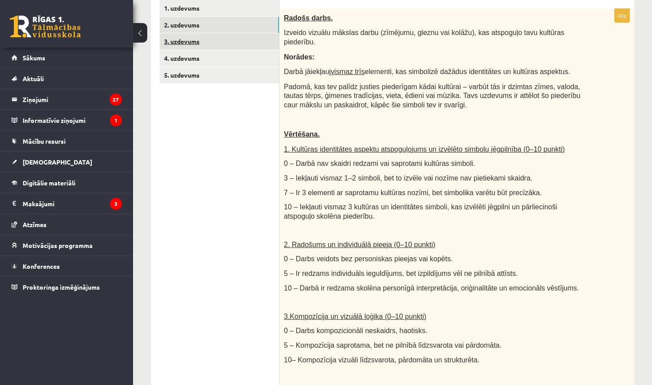
click at [250, 40] on link "3. uzdevums" at bounding box center [219, 41] width 119 height 16
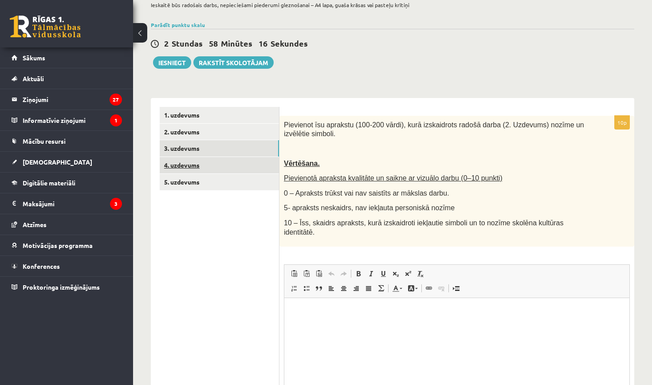
scroll to position [0, 0]
click at [254, 165] on link "4. uzdevums" at bounding box center [219, 165] width 119 height 16
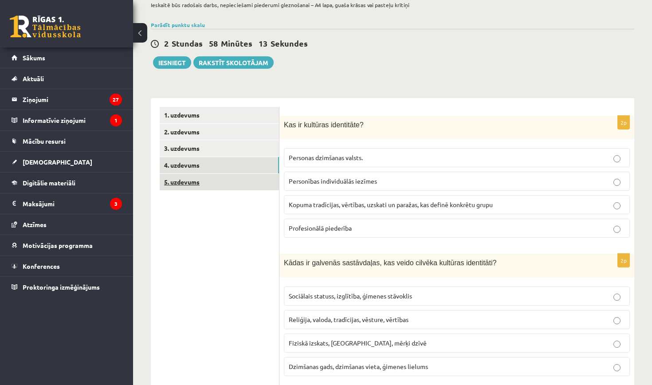
click at [236, 181] on link "5. uzdevums" at bounding box center [219, 182] width 119 height 16
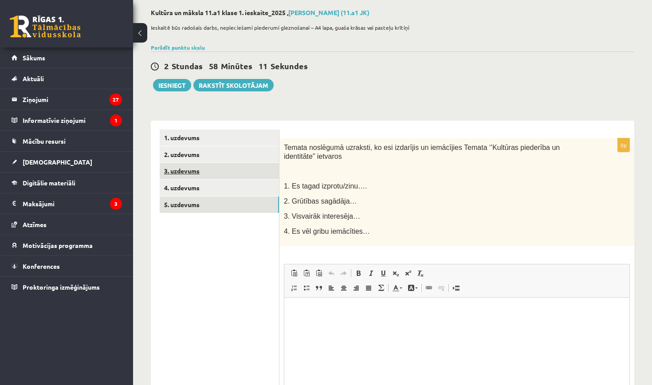
click at [239, 167] on link "3. uzdevums" at bounding box center [219, 171] width 119 height 16
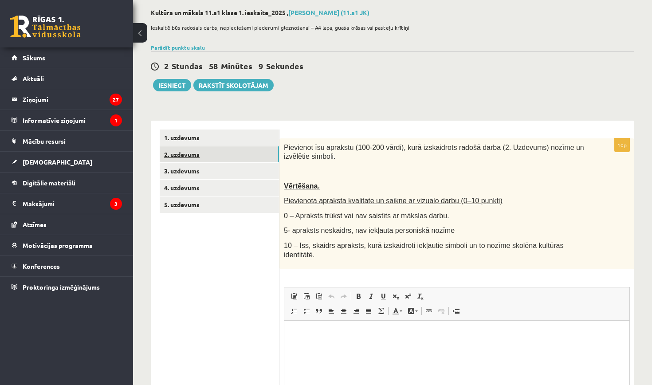
click at [240, 158] on link "2. uzdevums" at bounding box center [219, 154] width 119 height 16
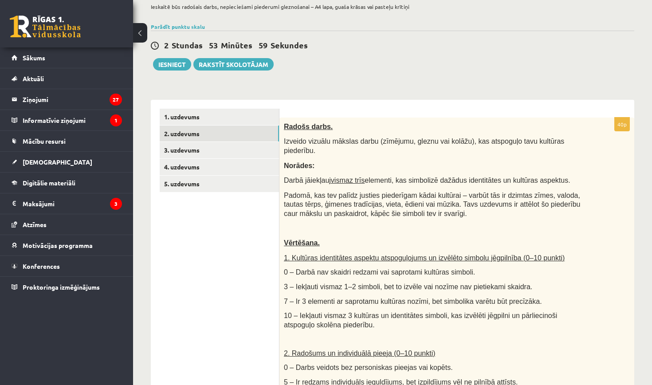
scroll to position [63, 0]
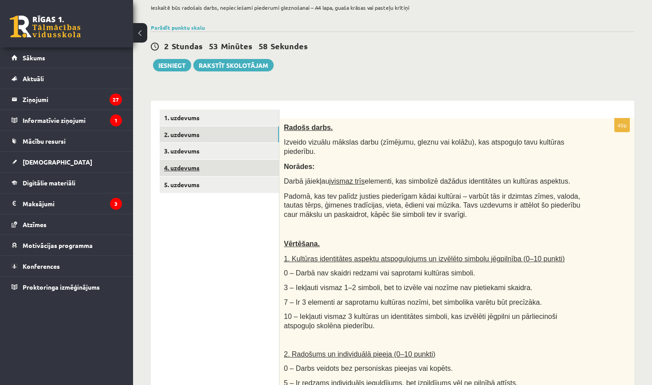
click at [228, 161] on link "4. uzdevums" at bounding box center [219, 168] width 119 height 16
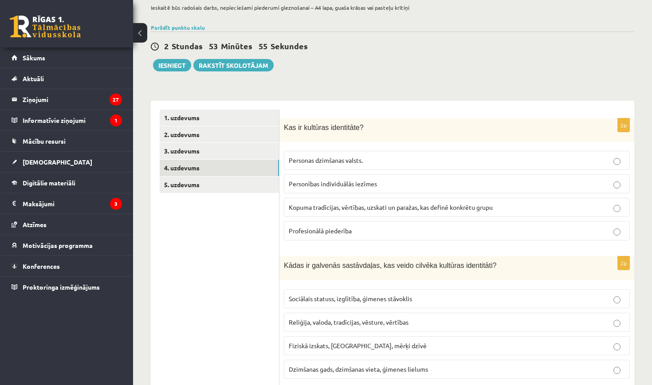
click at [409, 206] on span "Kopuma tradīcijas, vērtības, uzskati un paražas, kas definē konkrētu grupu" at bounding box center [391, 207] width 204 height 8
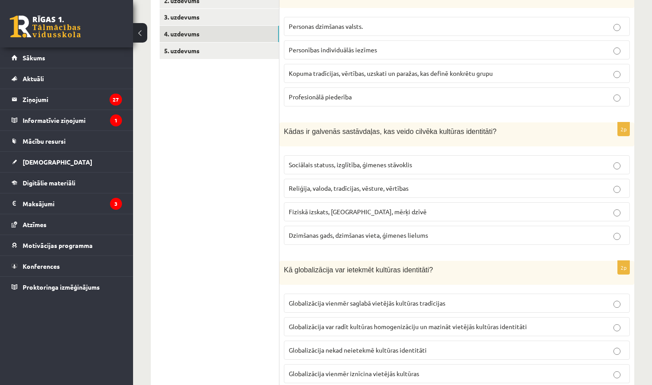
scroll to position [200, 0]
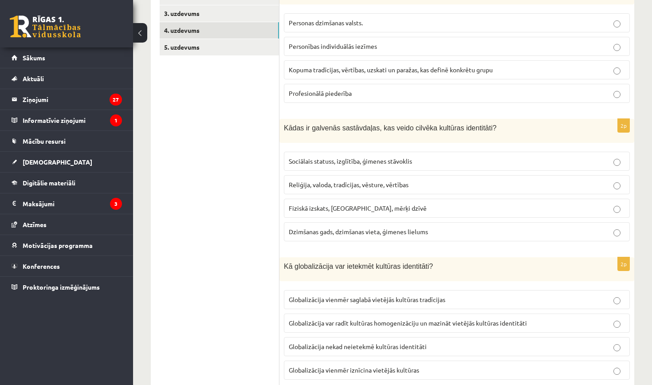
click at [346, 232] on span "Dzimšanas gads, dzimšanas vieta, ģimenes lielums" at bounding box center [358, 232] width 139 height 8
click at [393, 186] on span "Reliģija, valoda, tradīcijas, vēsture, vērtības" at bounding box center [349, 184] width 120 height 8
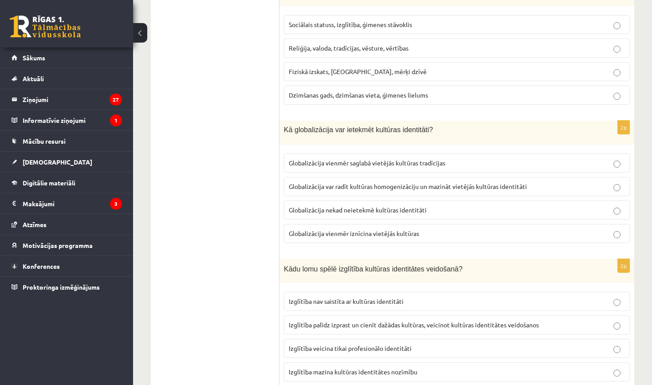
scroll to position [337, 0]
click at [405, 184] on span "Globalizācija var radīt kultūras homogenizāciju un mazināt vietējās kultūras id…" at bounding box center [408, 187] width 238 height 8
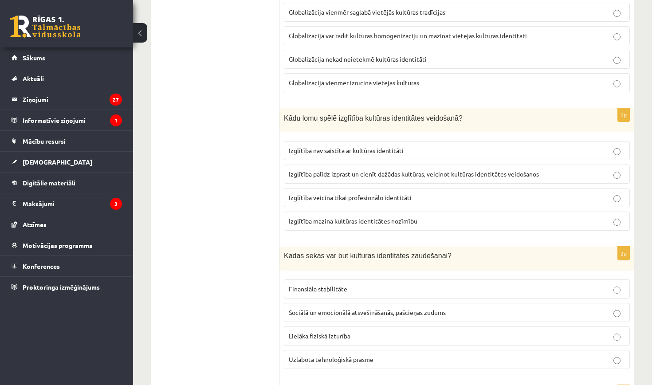
scroll to position [494, 0]
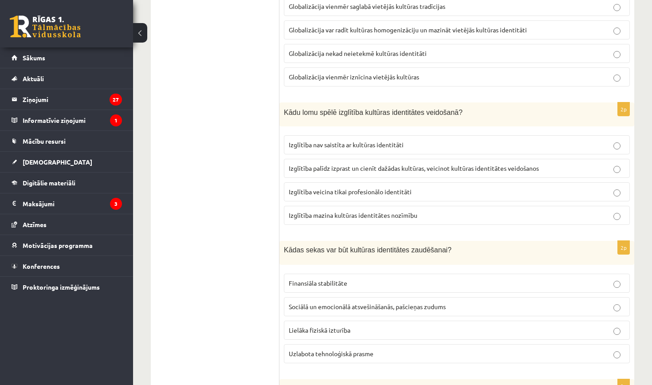
click at [408, 169] on span "Izglītība palīdz izprast un cienīt dažādas kultūras, veicinot kultūras identitā…" at bounding box center [414, 168] width 250 height 8
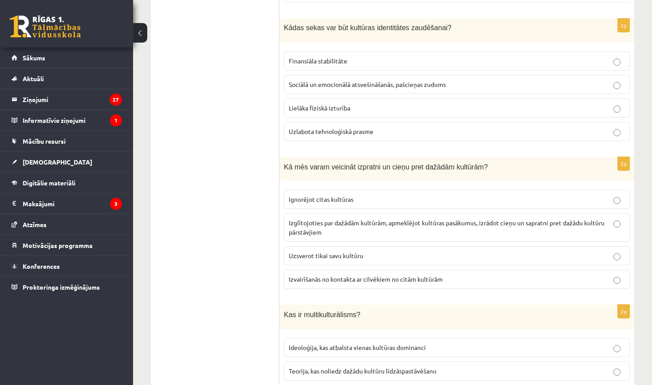
scroll to position [715, 0]
click at [437, 84] on span "Sociālā un emocionālā atsvešināšanās, pašcieņas zudums" at bounding box center [367, 85] width 157 height 8
click at [407, 228] on p "Izglītojoties par dažādām kultūrām, apmeklējot kultūras pasākumus, izrādot cieņ…" at bounding box center [457, 228] width 336 height 19
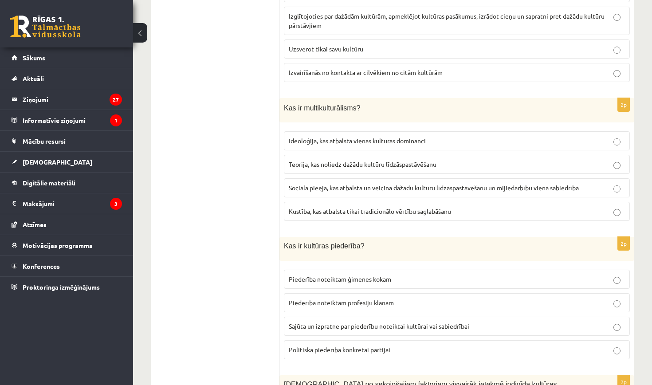
click at [420, 191] on label "Sociāla pieeja, kas atbalsta un veicina dažādu kultūru līdzāspastāvēšanu un mij…" at bounding box center [457, 187] width 346 height 19
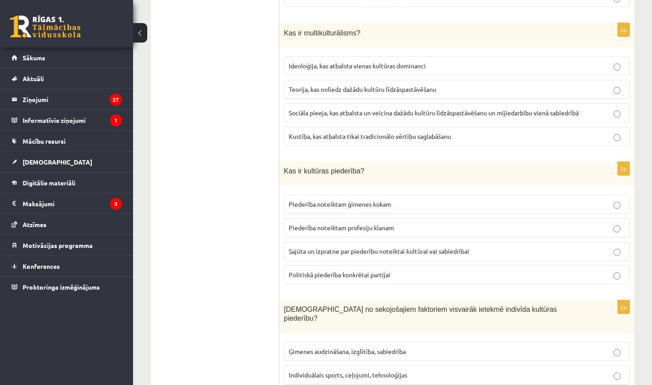
scroll to position [998, 0]
click at [415, 251] on span "Sajūta un izpratne par piederību noteiktai kultūrai vai sabiedrībai" at bounding box center [379, 251] width 180 height 8
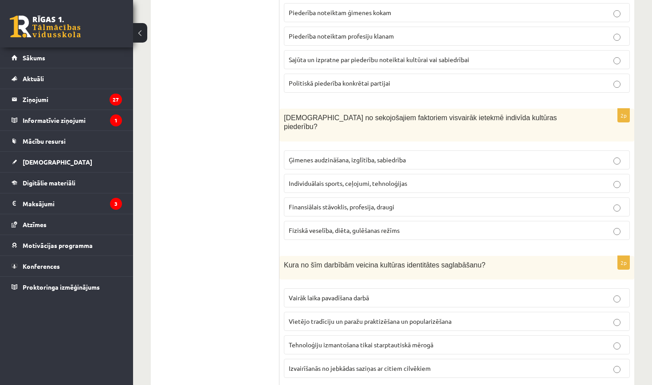
scroll to position [1191, 0]
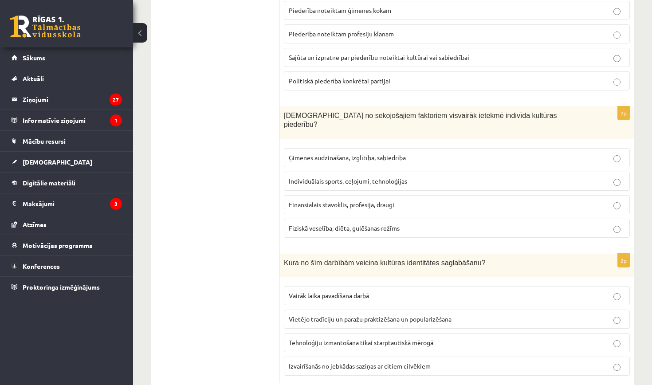
click at [412, 151] on label "Ģimenes audzināšana, izglītība, sabiedrība" at bounding box center [457, 157] width 346 height 19
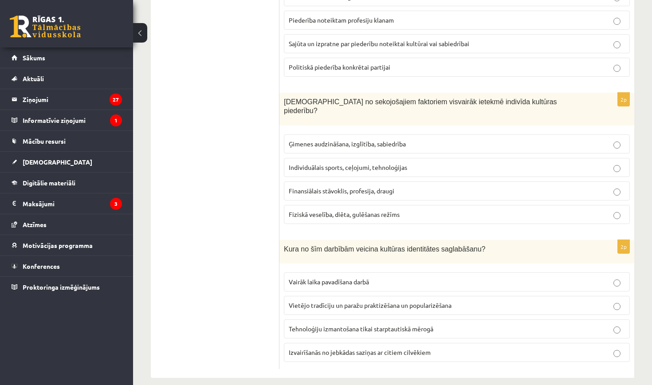
scroll to position [1204, 0]
click at [381, 301] on p "Vietējo tradīciju un paražu praktizēšana un popularizēšana" at bounding box center [457, 305] width 336 height 9
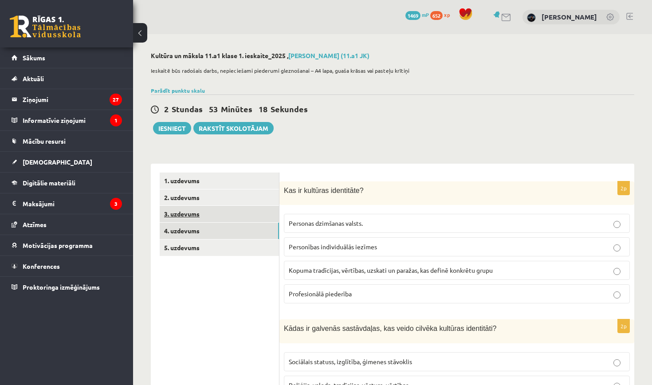
scroll to position [0, 0]
click at [262, 218] on link "3. uzdevums" at bounding box center [219, 214] width 119 height 16
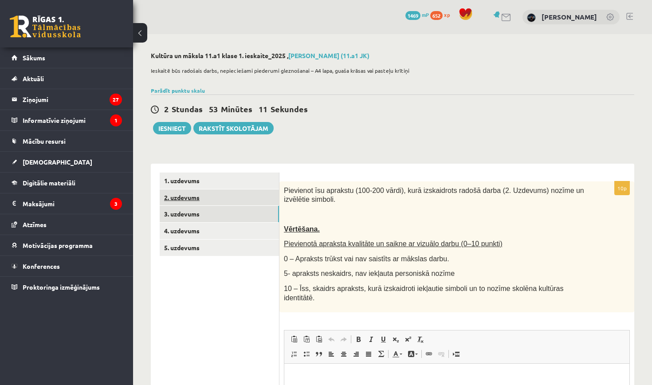
click at [246, 203] on link "2. uzdevums" at bounding box center [219, 197] width 119 height 16
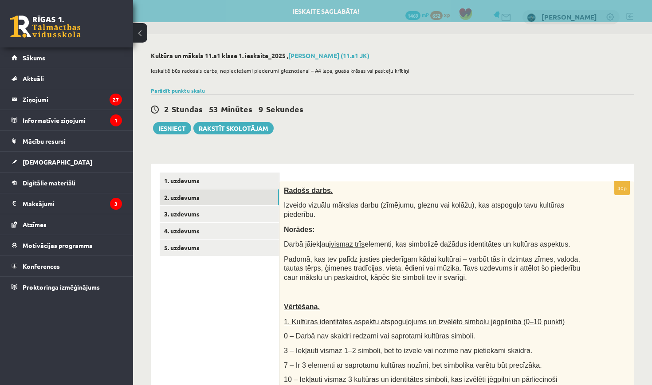
scroll to position [24, 0]
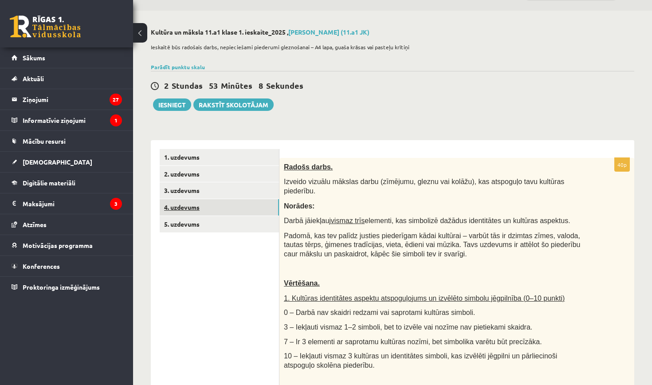
click at [251, 209] on link "4. uzdevums" at bounding box center [219, 207] width 119 height 16
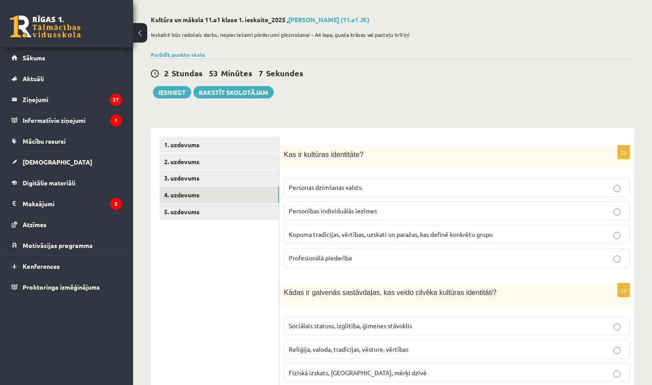
scroll to position [36, 0]
click at [243, 177] on link "3. uzdevums" at bounding box center [219, 177] width 119 height 16
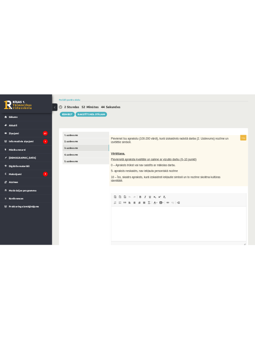
scroll to position [78, 0]
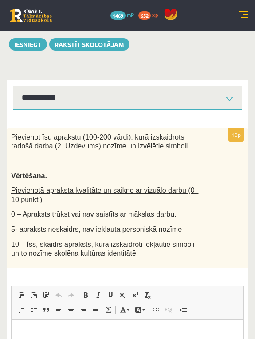
click at [151, 60] on div "**********" at bounding box center [127, 219] width 255 height 533
